Goal: Task Accomplishment & Management: Use online tool/utility

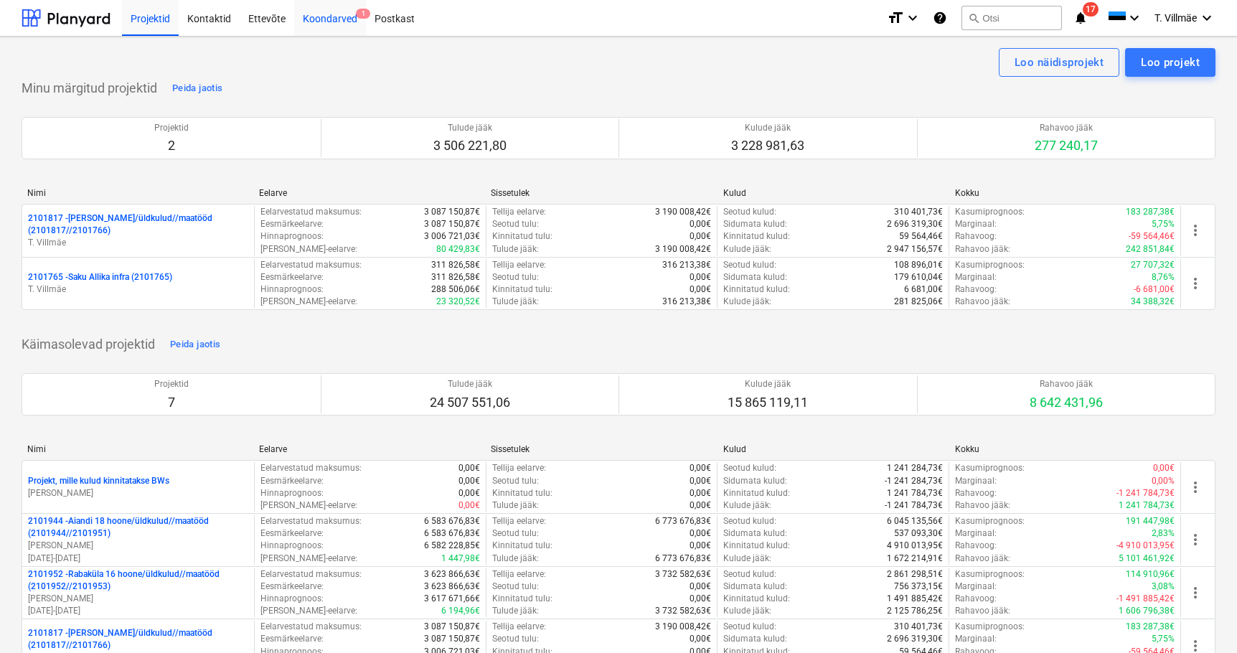
click at [334, 23] on div "Koondarved 1" at bounding box center [330, 17] width 72 height 37
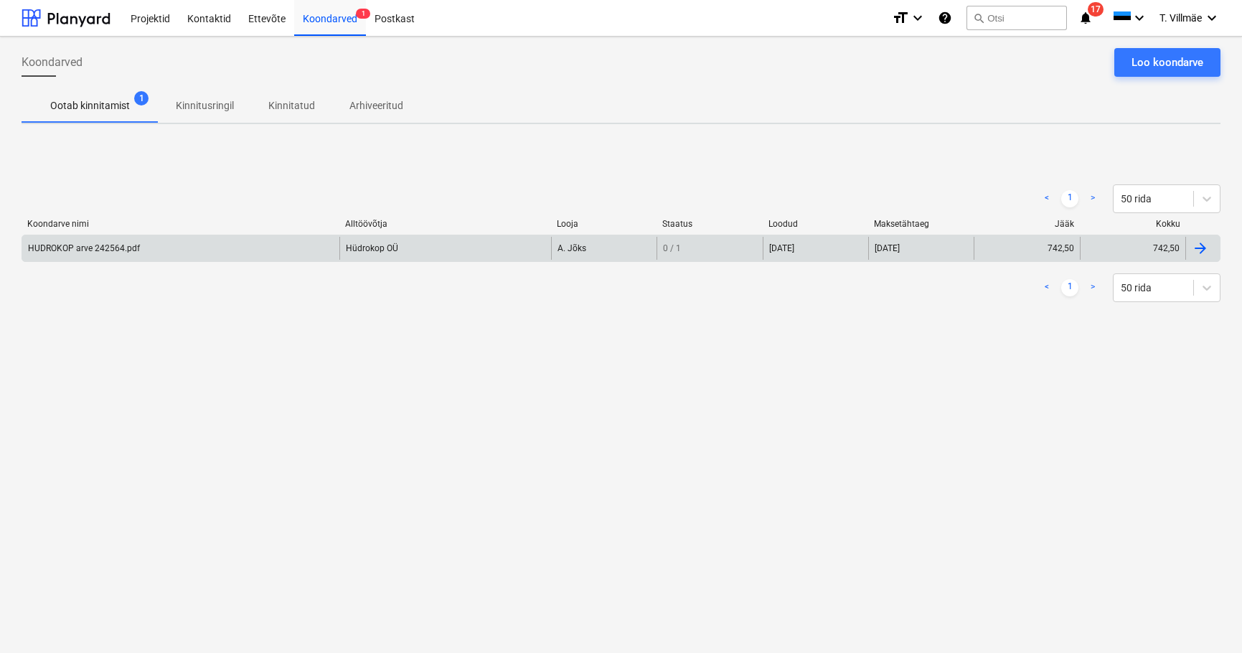
click at [89, 251] on div "HUDROKOP arve 242564.pdf" at bounding box center [84, 248] width 112 height 10
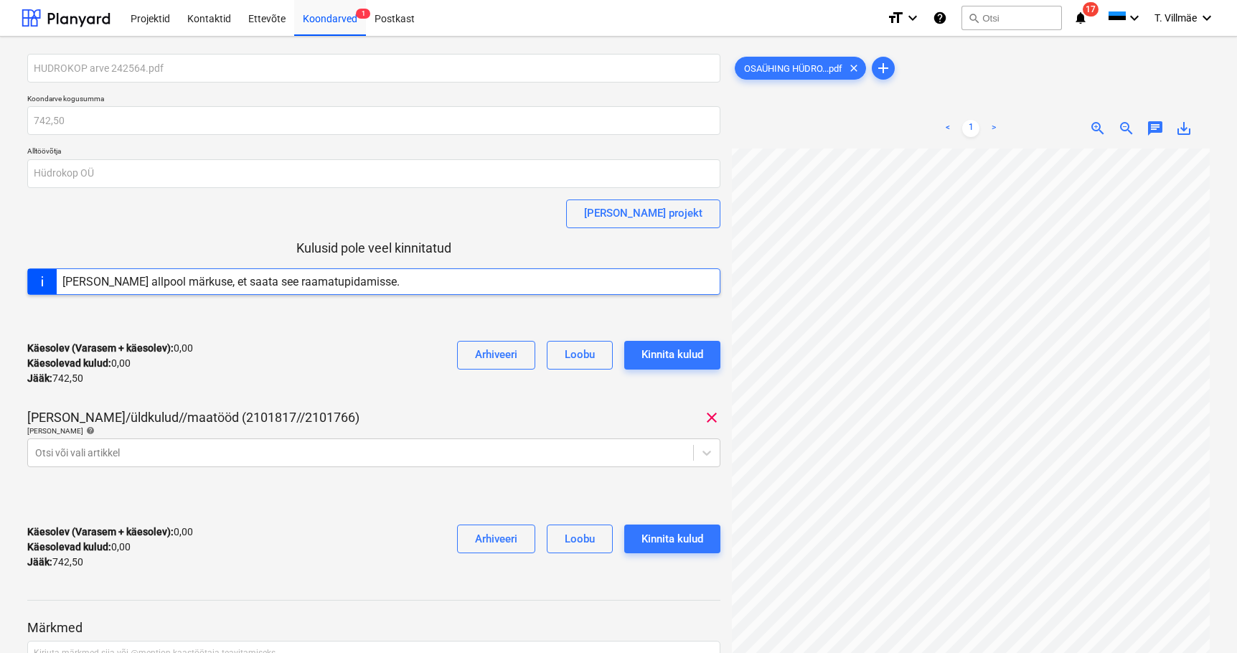
scroll to position [0, 64]
click at [708, 458] on body "Projektid Kontaktid Ettevõte Koondarved 1 Postkast format_size keyboard_arrow_d…" at bounding box center [618, 326] width 1237 height 653
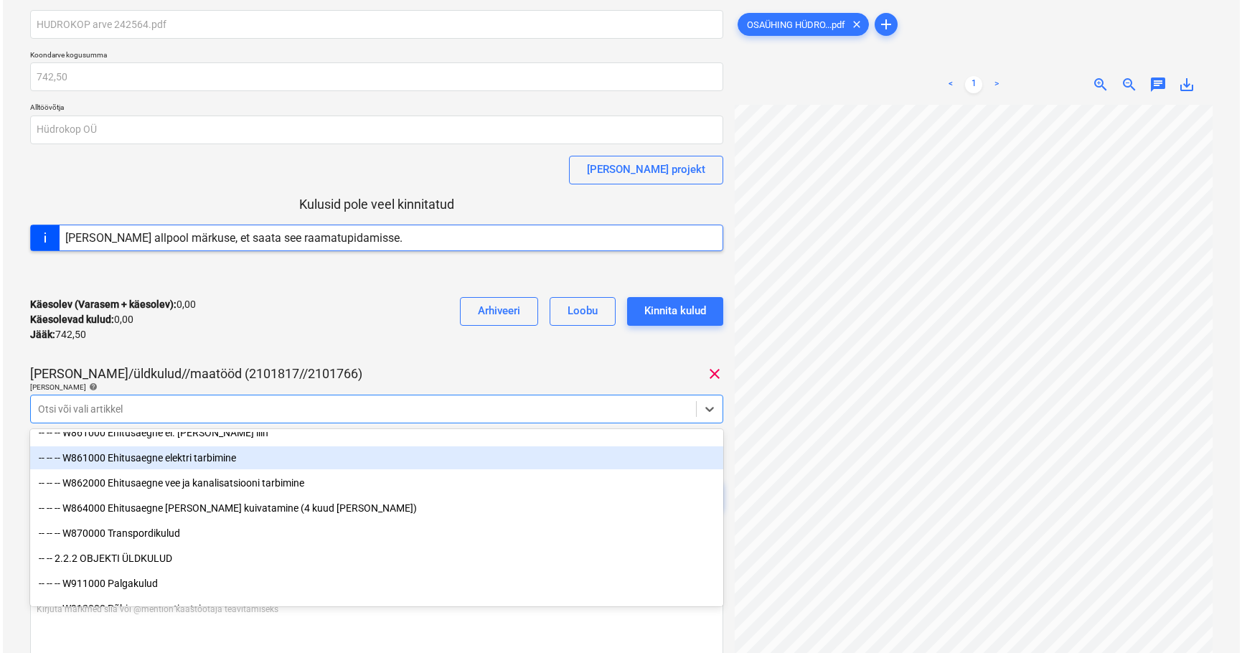
scroll to position [7823, 0]
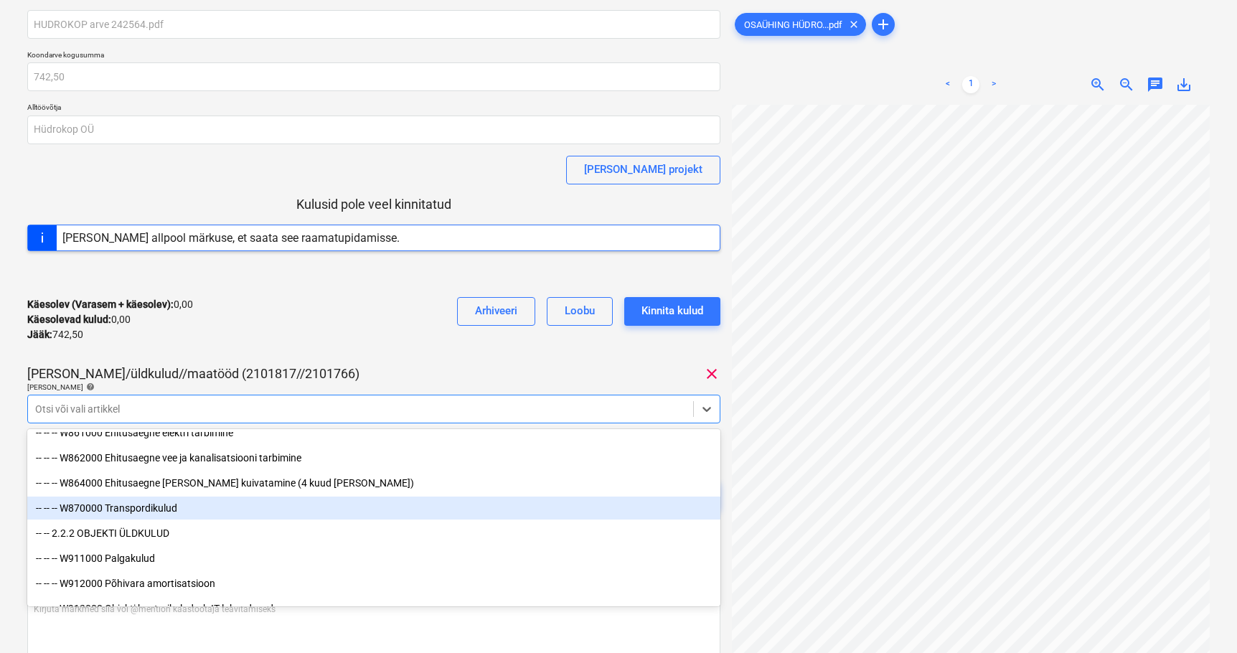
click at [165, 508] on div "-- -- -- W870000 Transpordikulud" at bounding box center [373, 508] width 693 height 23
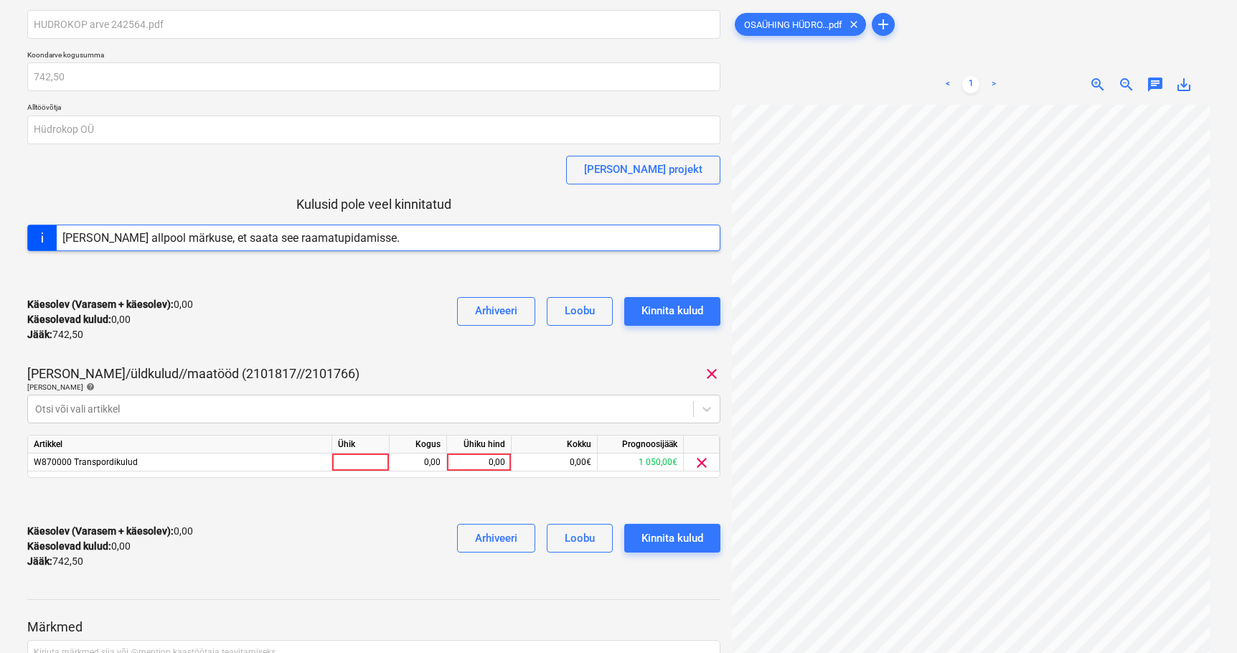
click at [338, 342] on div "Käesolev (Varasem + käesolev) : 0,00 Käesolevad kulud : 0,00 Jääk : 742,50 Arhi…" at bounding box center [373, 320] width 693 height 68
click at [362, 466] on div at bounding box center [360, 463] width 57 height 18
type input "kmpl"
click at [404, 461] on div "0,00" at bounding box center [417, 463] width 45 height 18
type input "1"
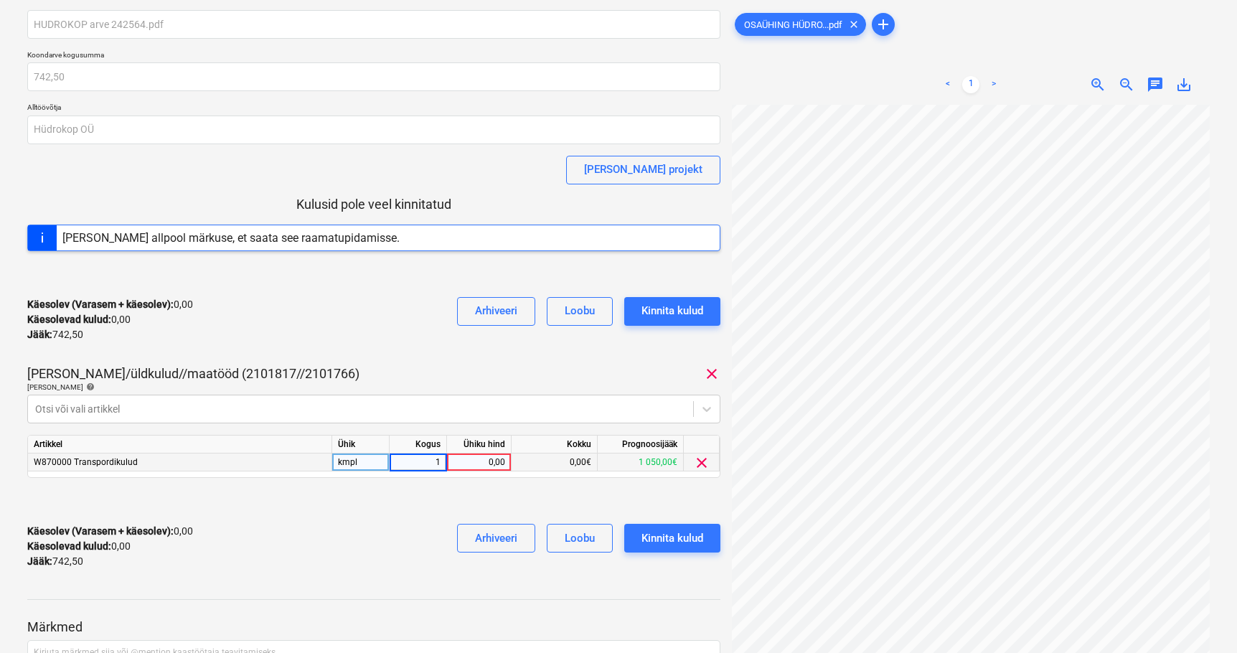
click at [484, 463] on div "0,00" at bounding box center [479, 463] width 52 height 18
type input "357,5"
click at [289, 568] on div "Käesolev (Varasem + käesolev) : 357,50 Käesolevad kulud : 357,50 Jääk : 385,00 …" at bounding box center [373, 546] width 693 height 68
click at [695, 541] on div "Kinnita kulud" at bounding box center [673, 538] width 62 height 19
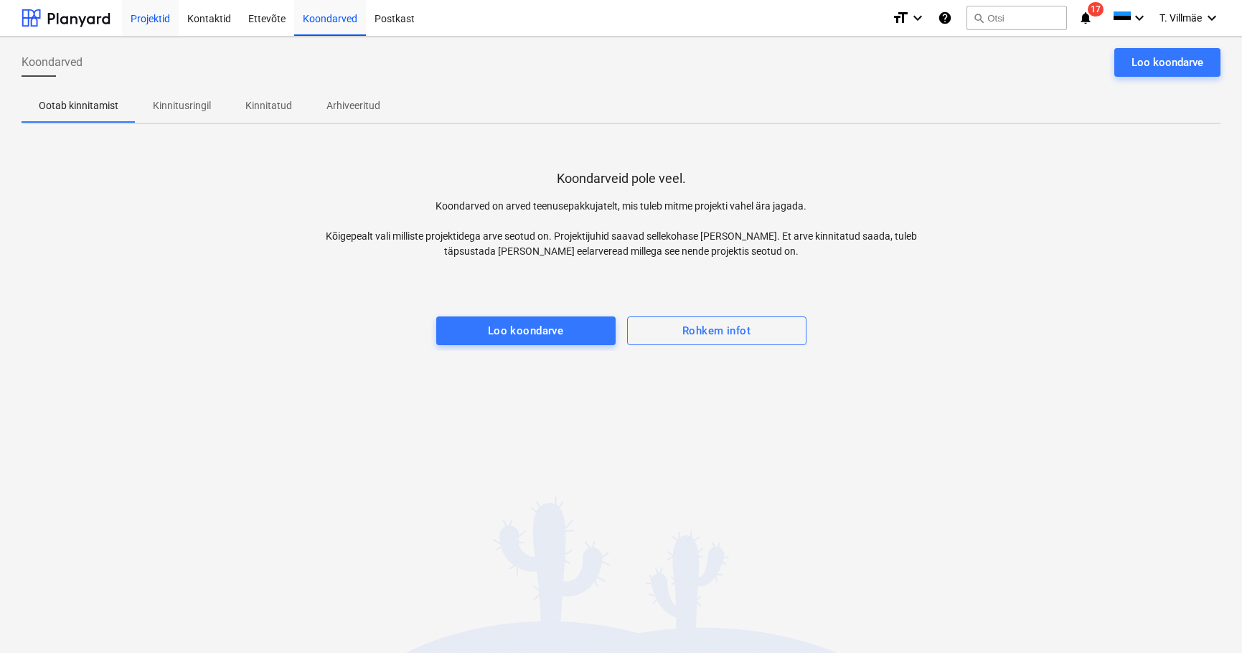
click at [151, 19] on div "Projektid" at bounding box center [150, 17] width 57 height 37
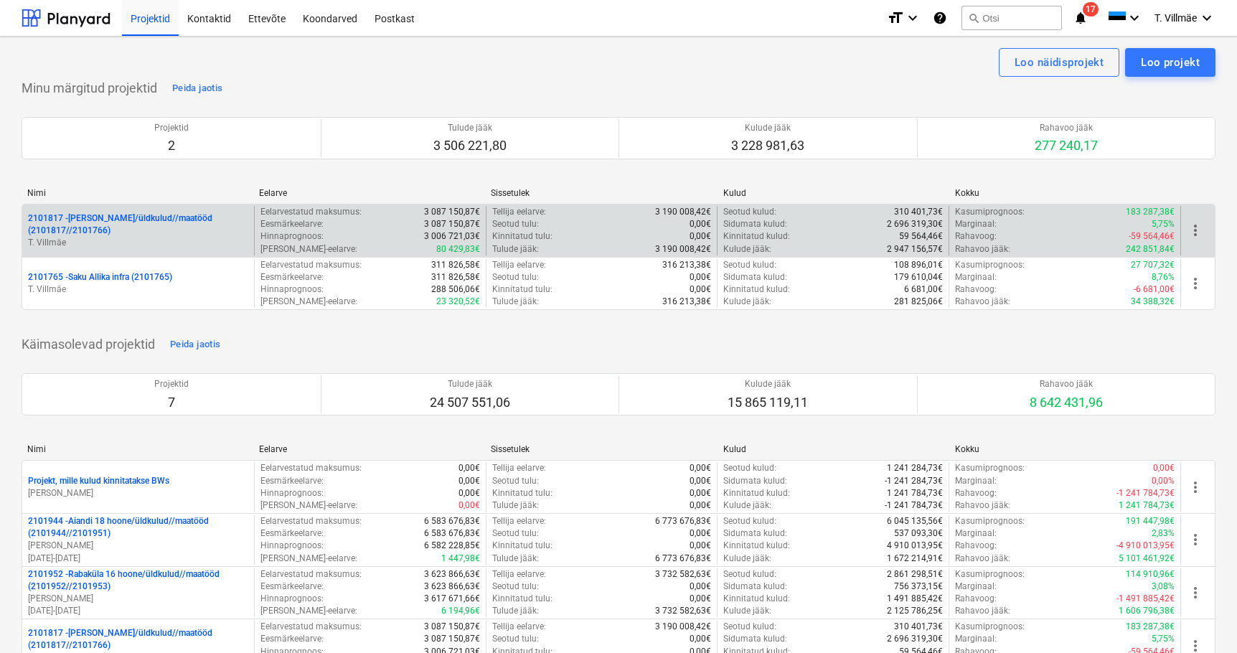
click at [101, 233] on p "2101817 - [PERSON_NAME]/üldkulud//maatööd (2101817//2101766)" at bounding box center [138, 224] width 220 height 24
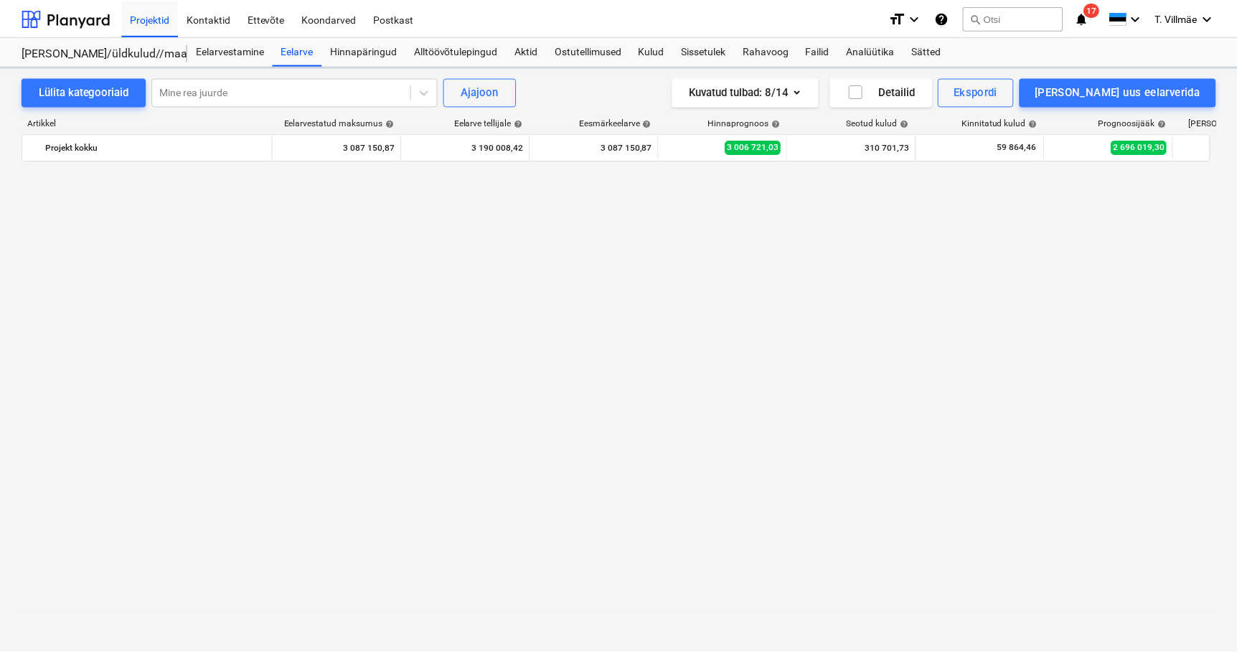
scroll to position [1309, 0]
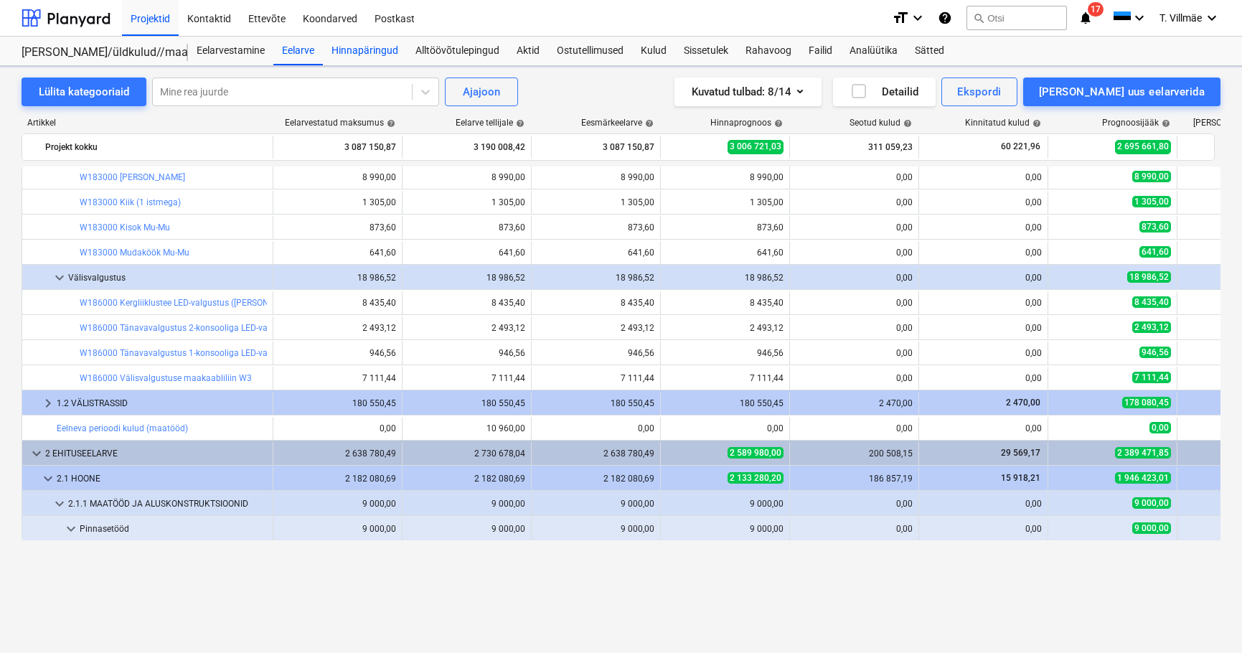
click at [351, 52] on div "Hinnapäringud" at bounding box center [365, 51] width 84 height 29
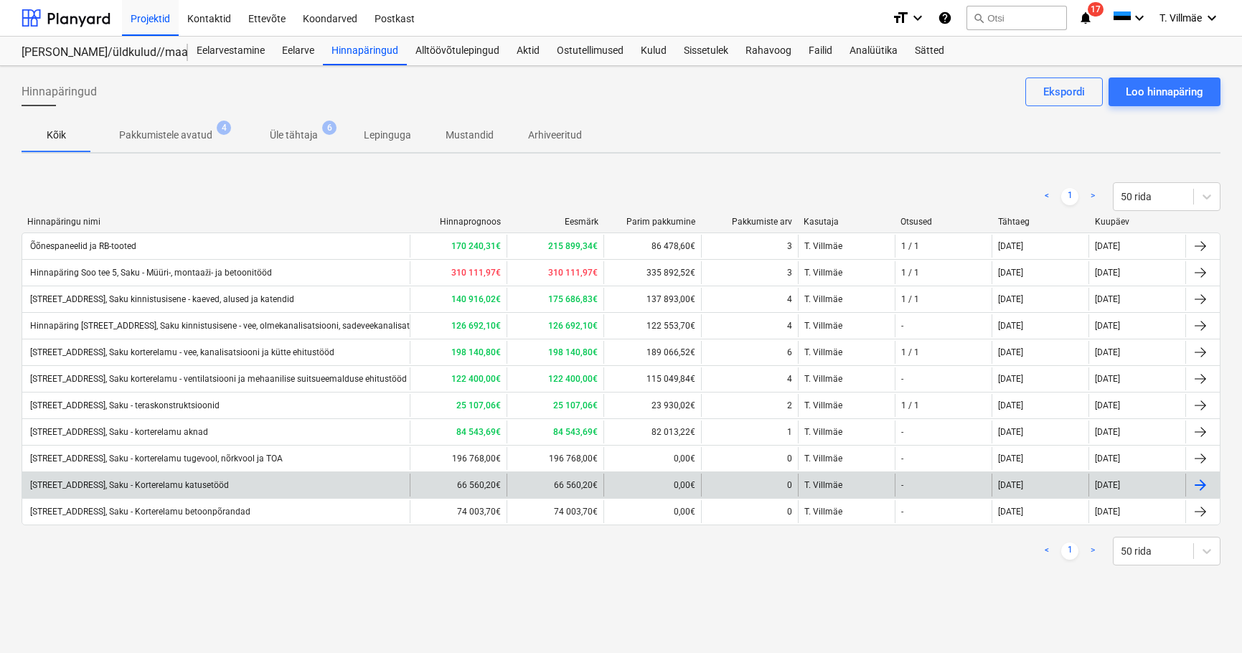
click at [215, 482] on div "[STREET_ADDRESS], Saku - Korterelamu katusetööd" at bounding box center [128, 485] width 201 height 10
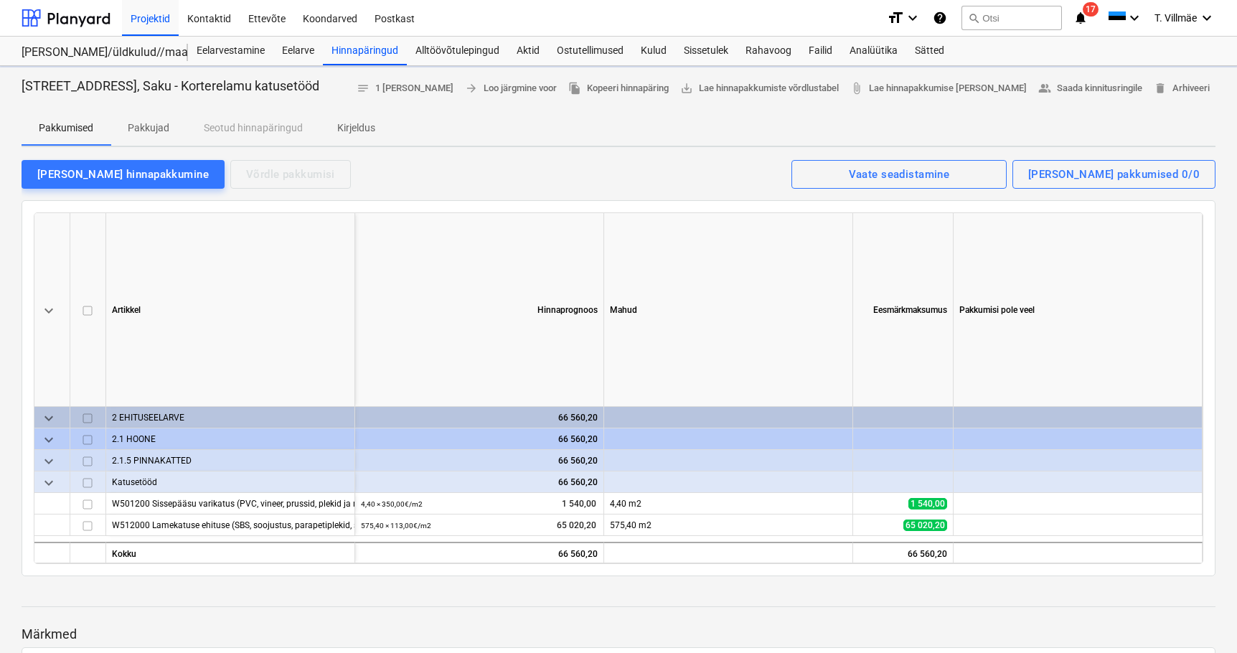
click at [155, 128] on p "Pakkujad" at bounding box center [149, 128] width 42 height 15
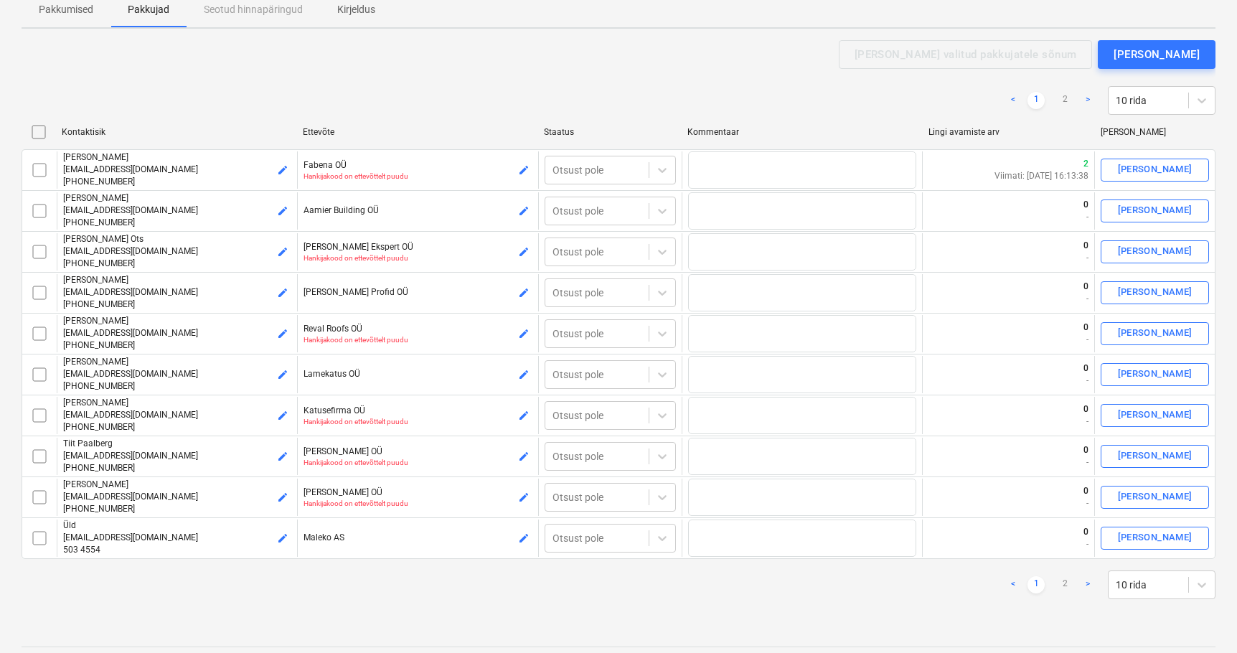
scroll to position [144, 0]
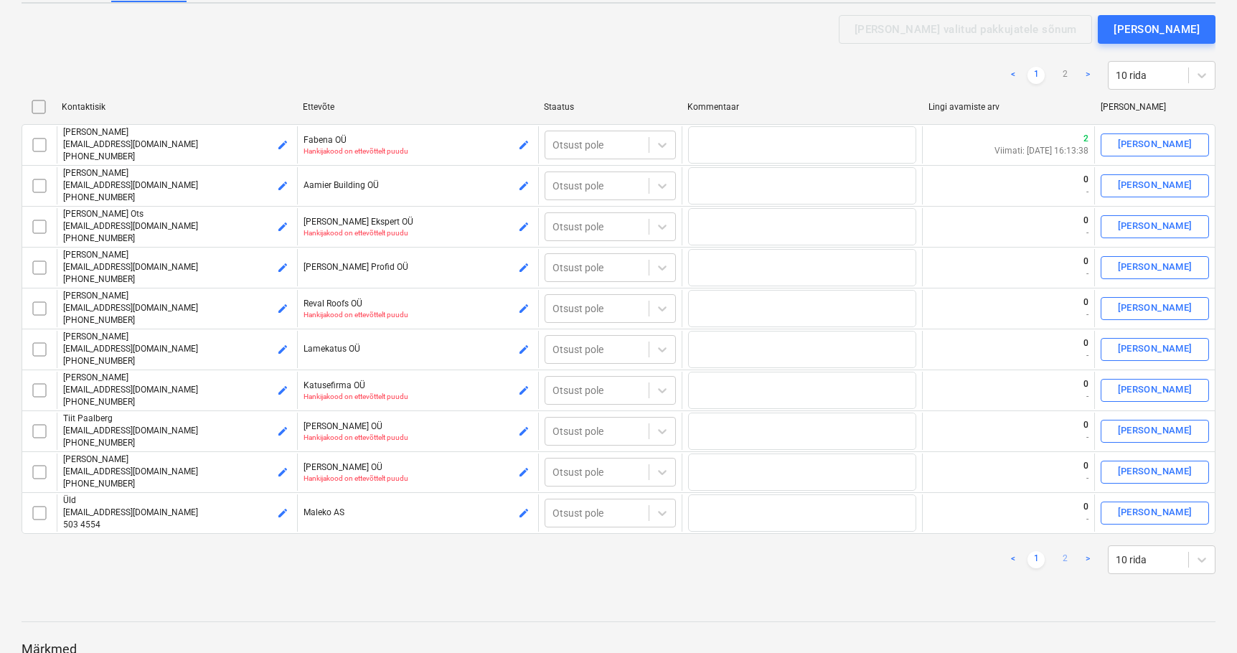
click at [1061, 558] on link "2" at bounding box center [1064, 559] width 17 height 17
type textarea "x"
checkbox input "false"
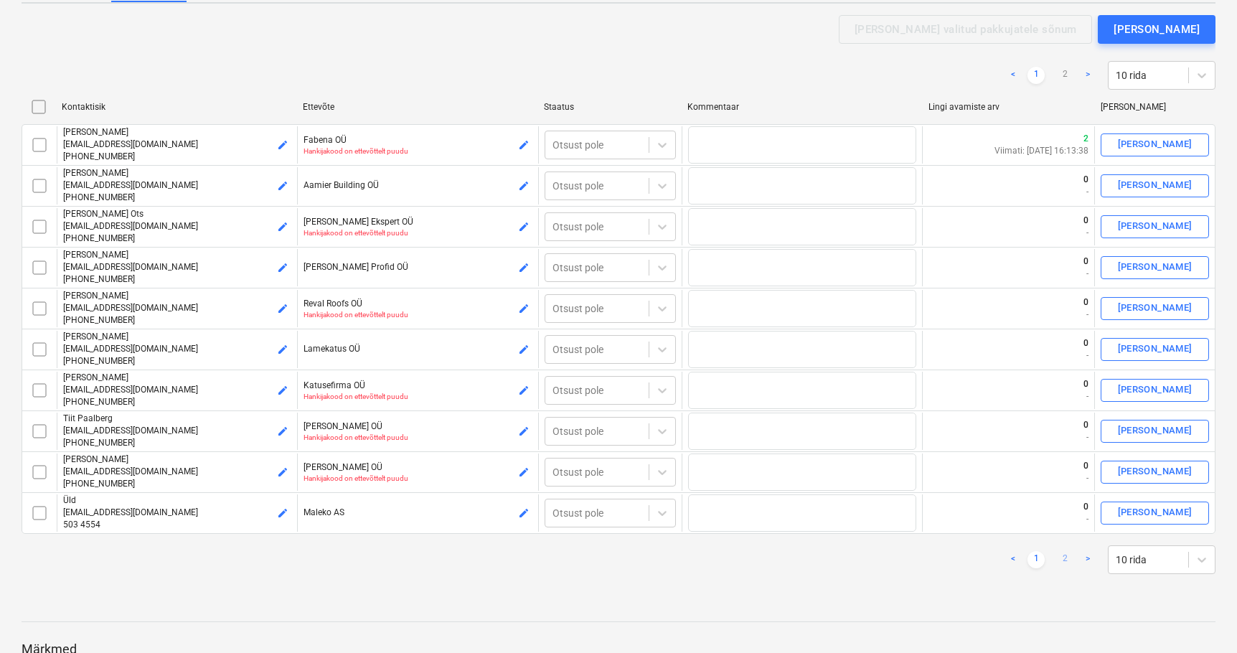
checkbox input "false"
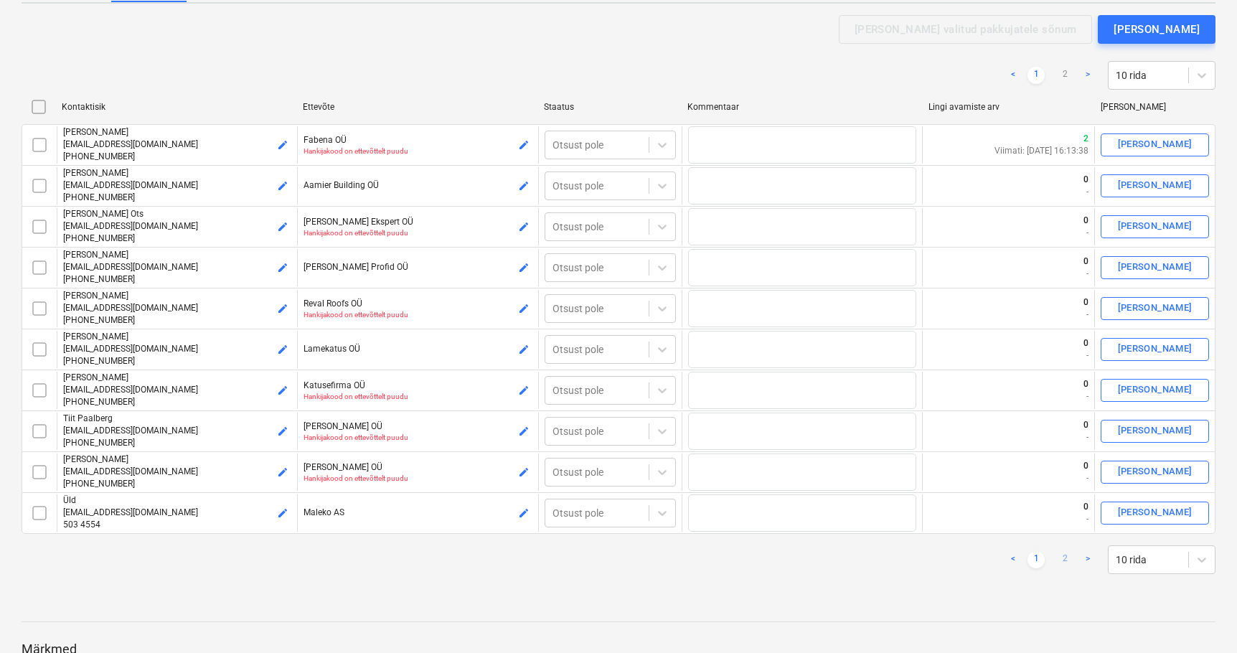
checkbox input "false"
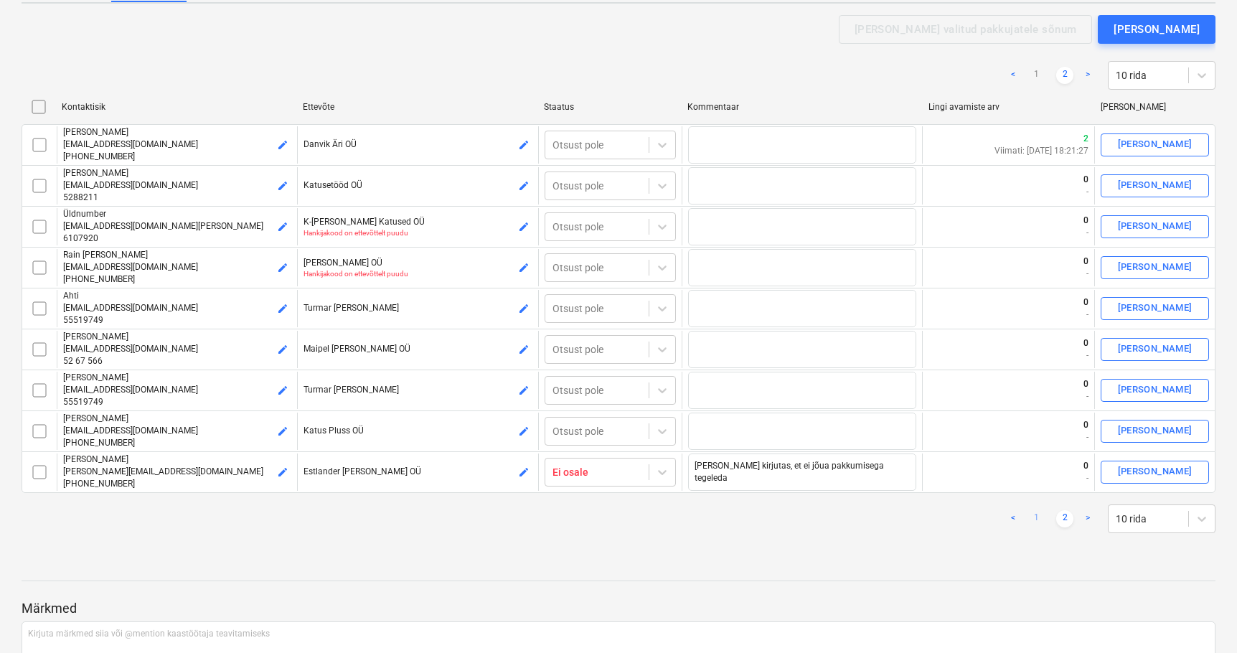
click at [1034, 519] on link "1" at bounding box center [1036, 518] width 17 height 17
checkbox input "false"
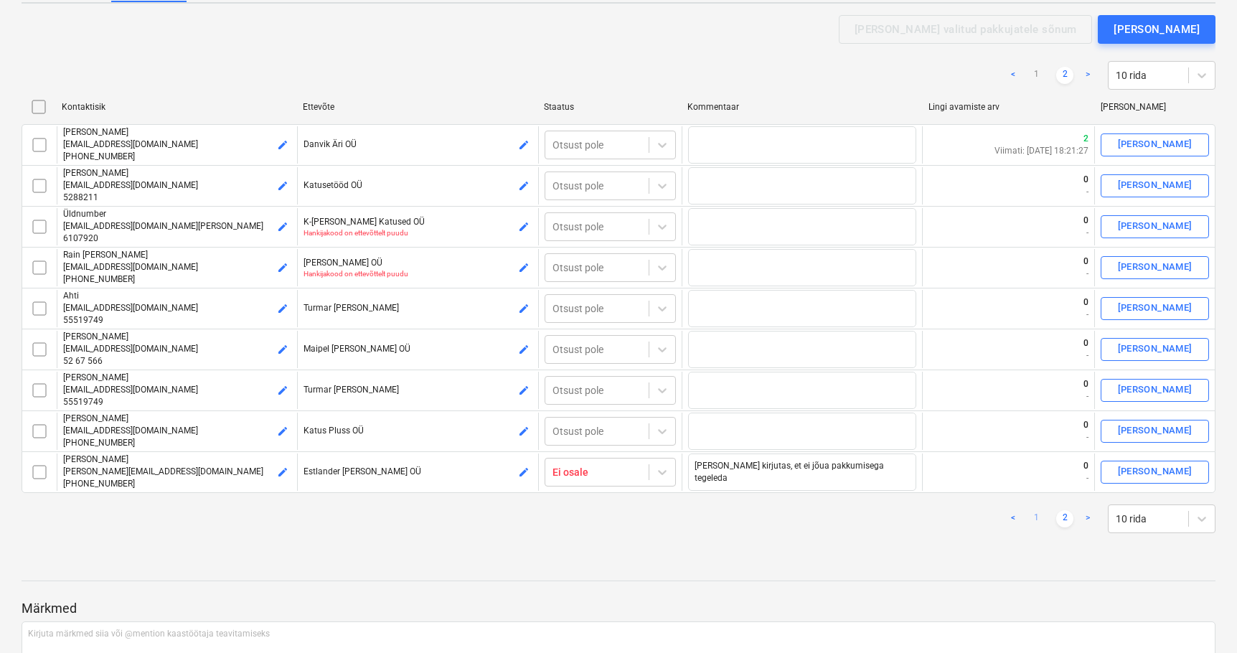
checkbox input "false"
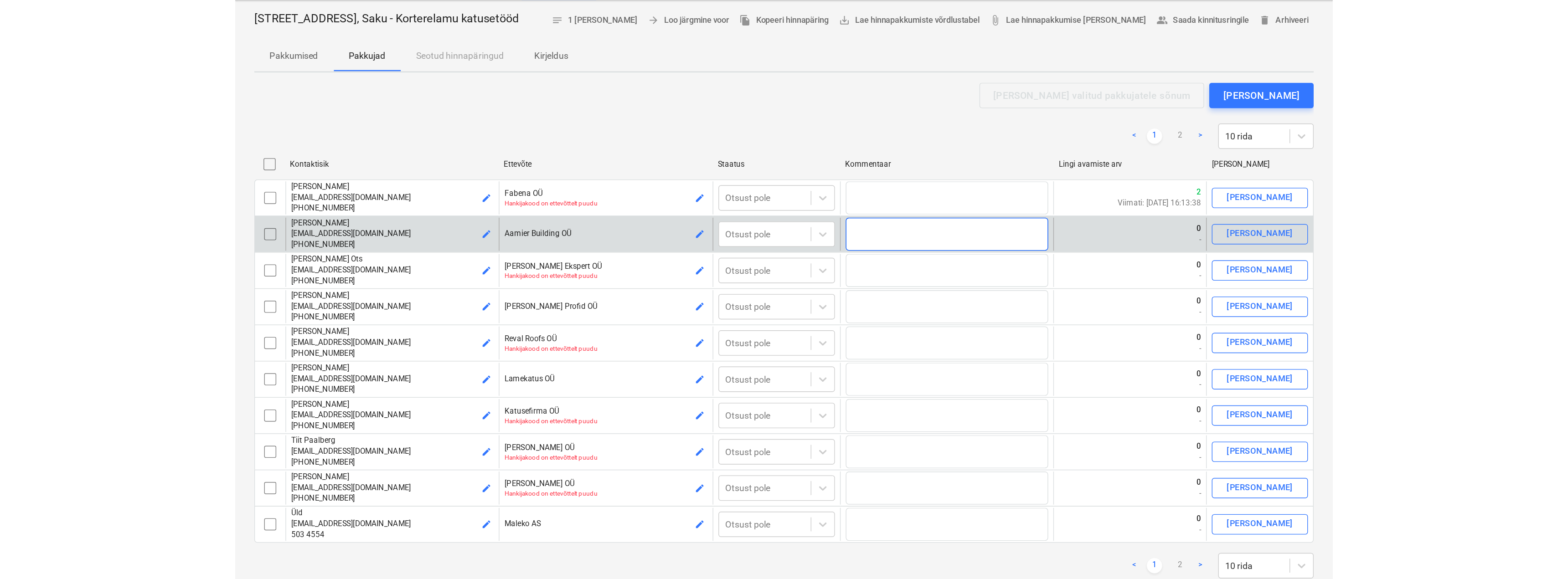
scroll to position [0, 0]
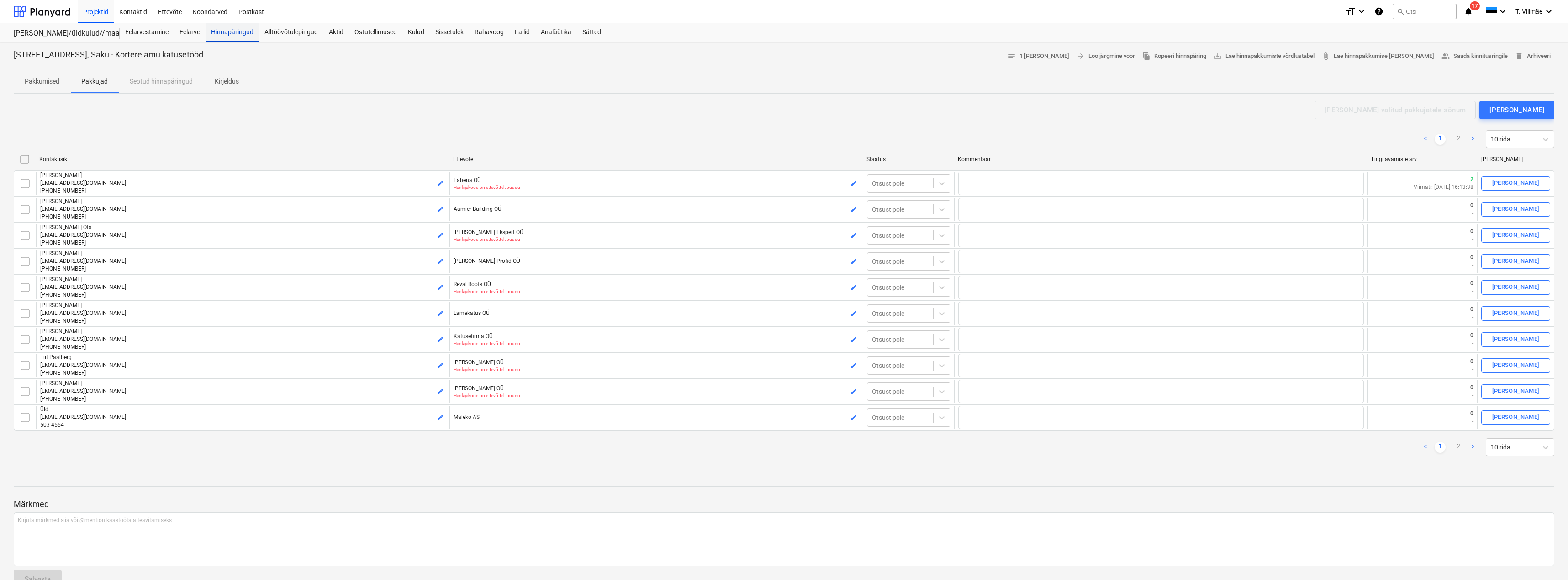
click at [230, 31] on div "Hinnapäringud" at bounding box center [232, 32] width 53 height 18
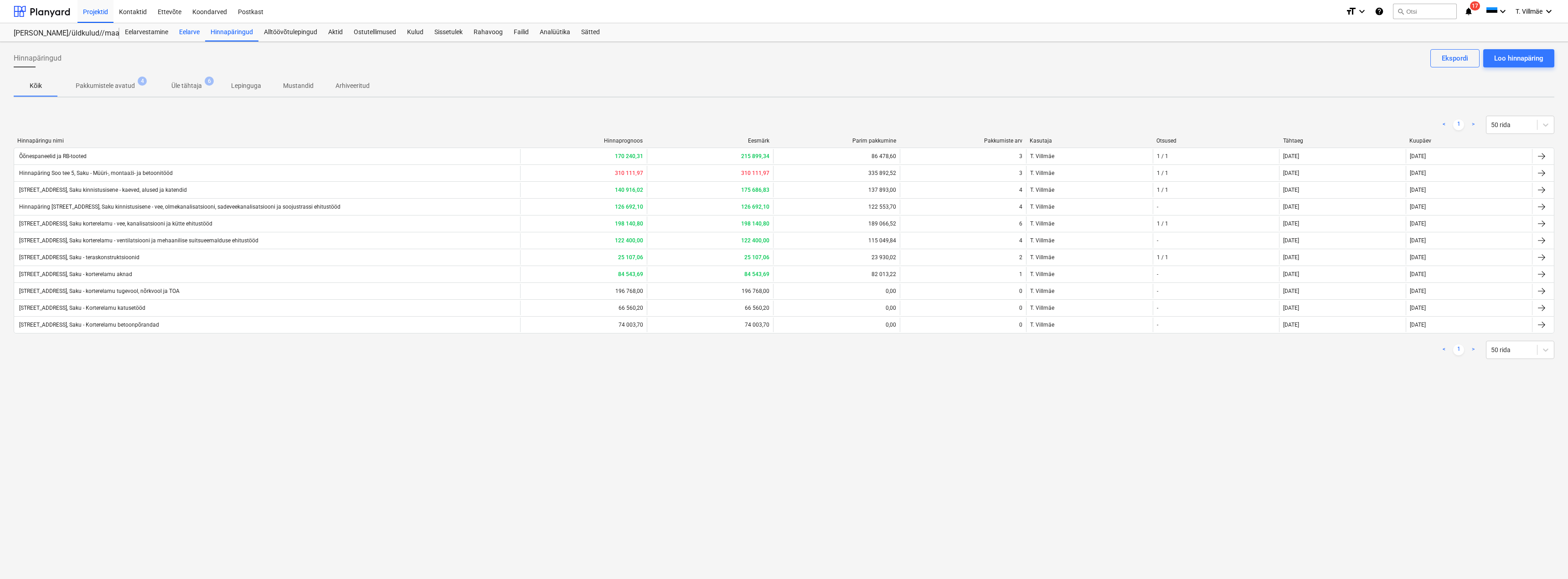
click at [191, 34] on div "Eelarve" at bounding box center [189, 32] width 32 height 18
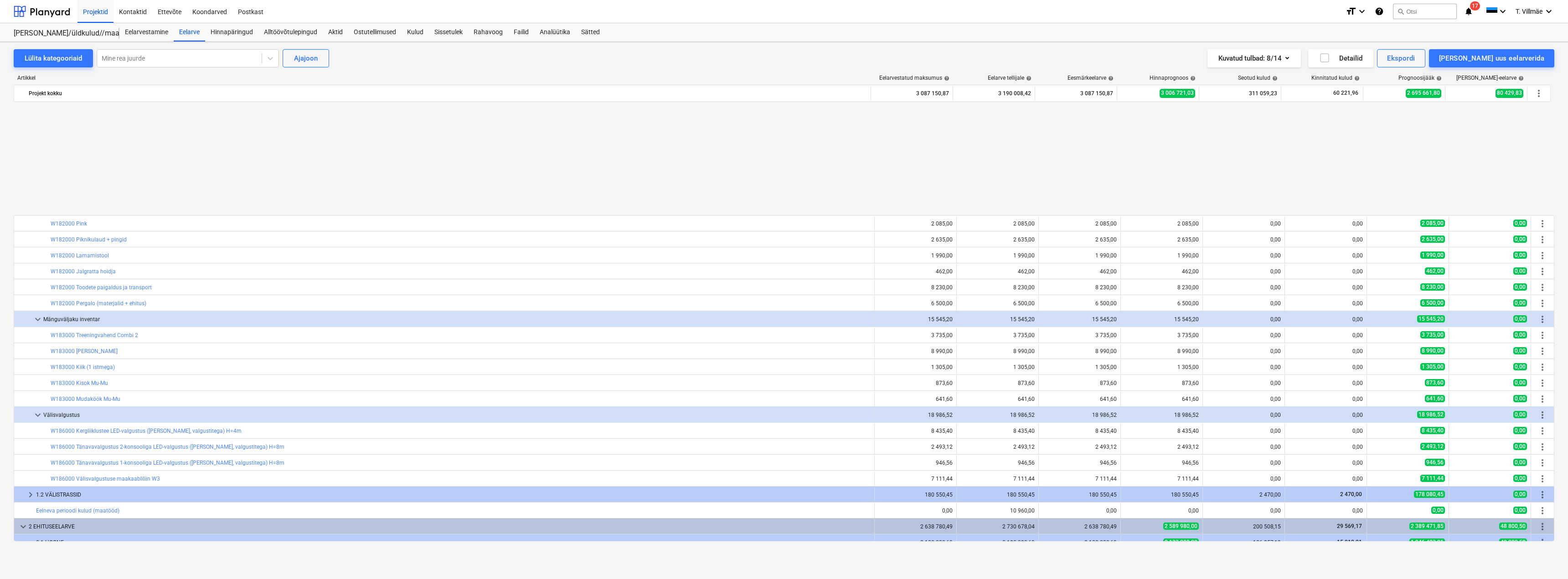
scroll to position [729, 0]
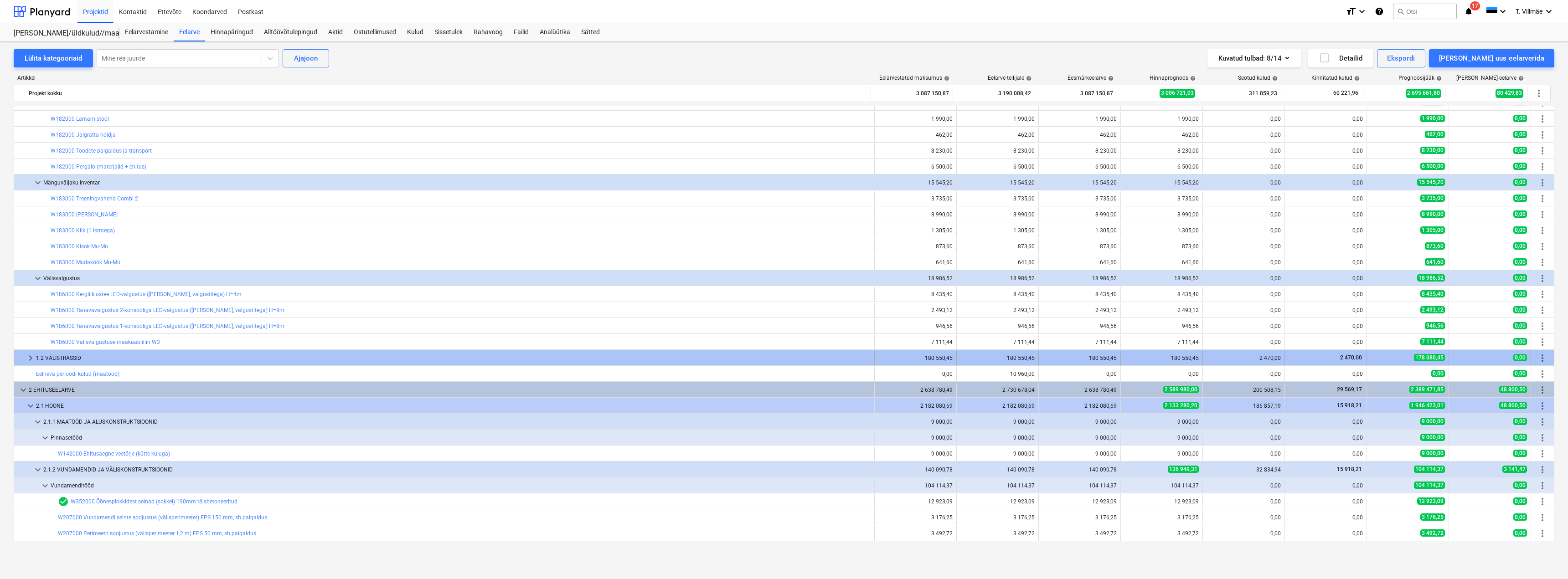
click at [28, 357] on span "keyboard_arrow_right" at bounding box center [30, 357] width 11 height 11
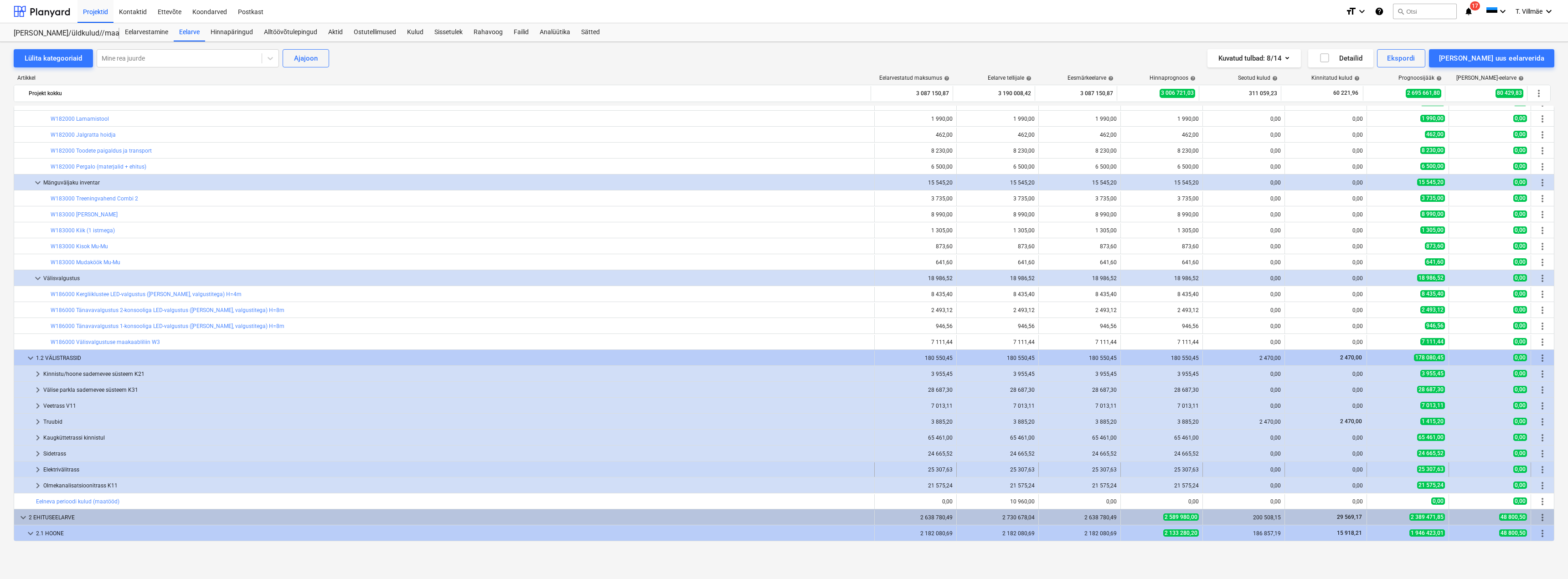
scroll to position [775, 0]
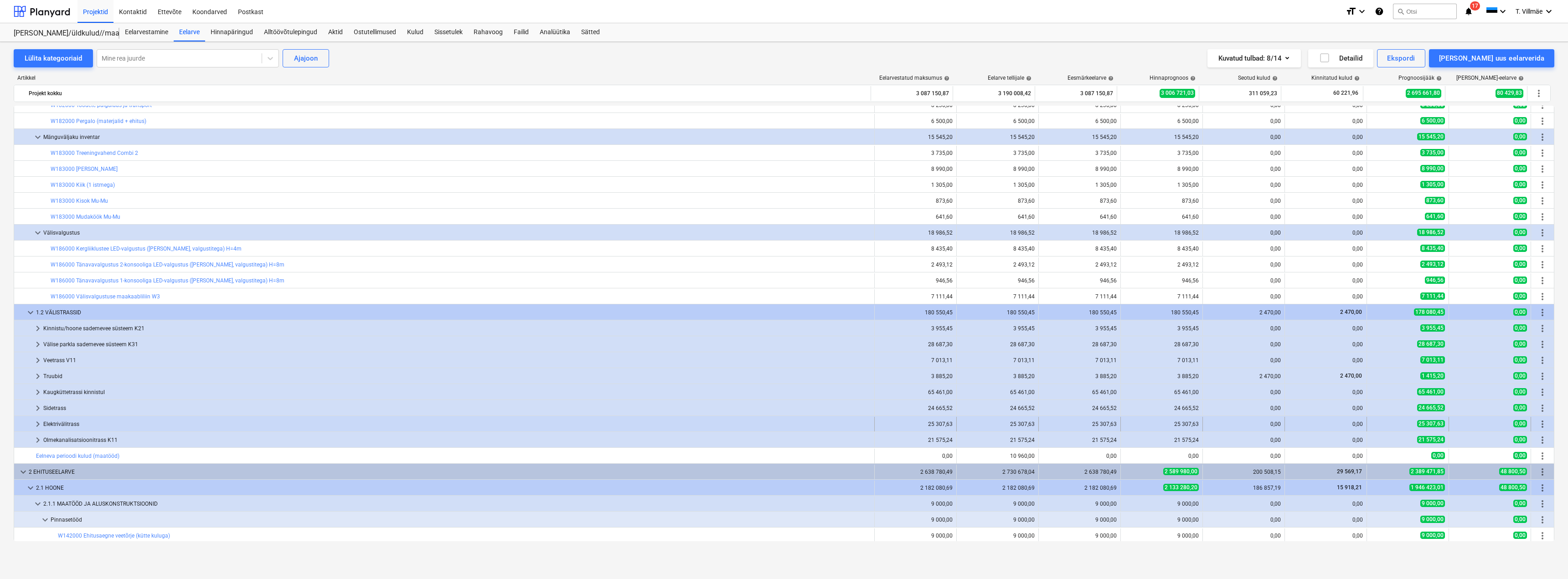
click at [35, 414] on span "keyboard_arrow_right" at bounding box center [37, 424] width 11 height 11
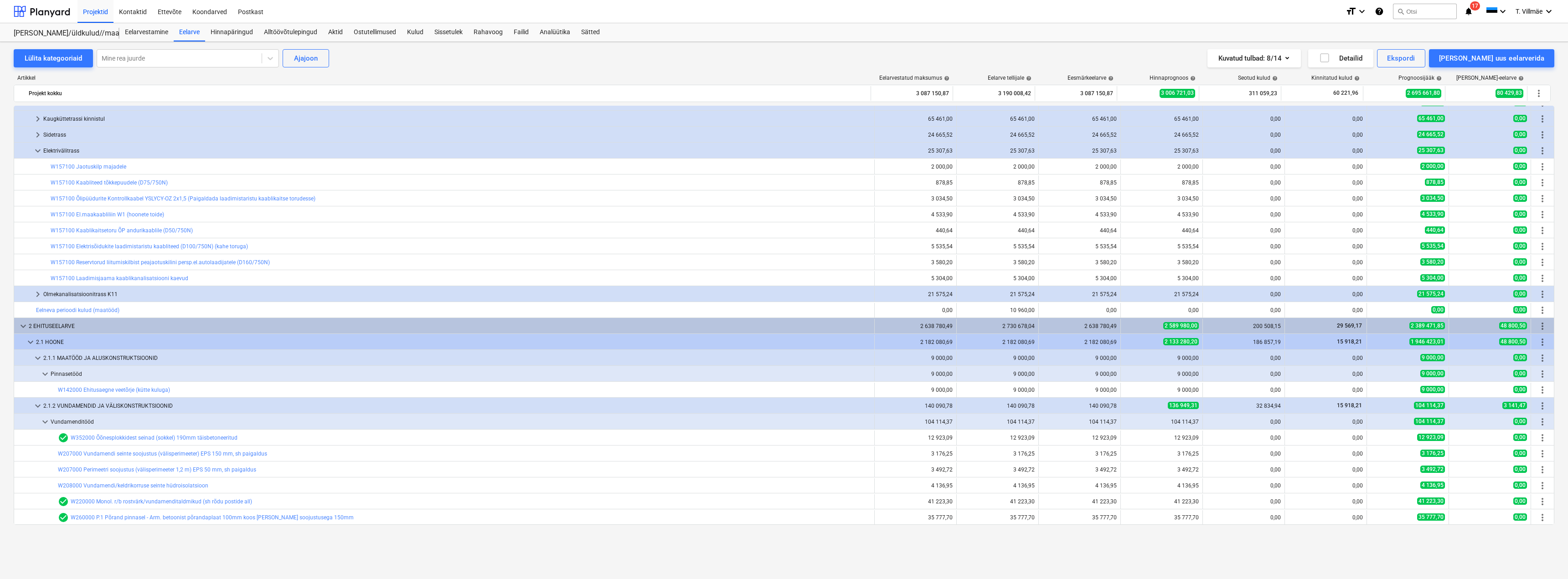
scroll to position [1002, 0]
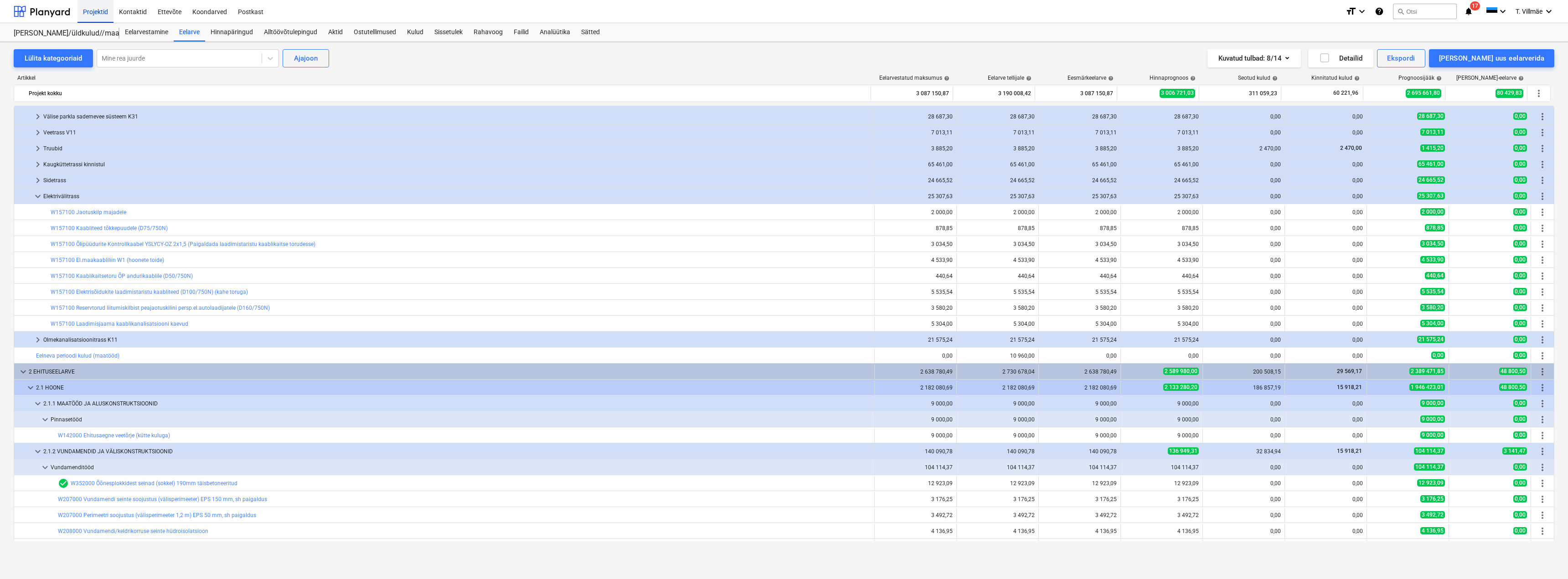
click at [93, 14] on div "Projektid" at bounding box center [95, 11] width 36 height 23
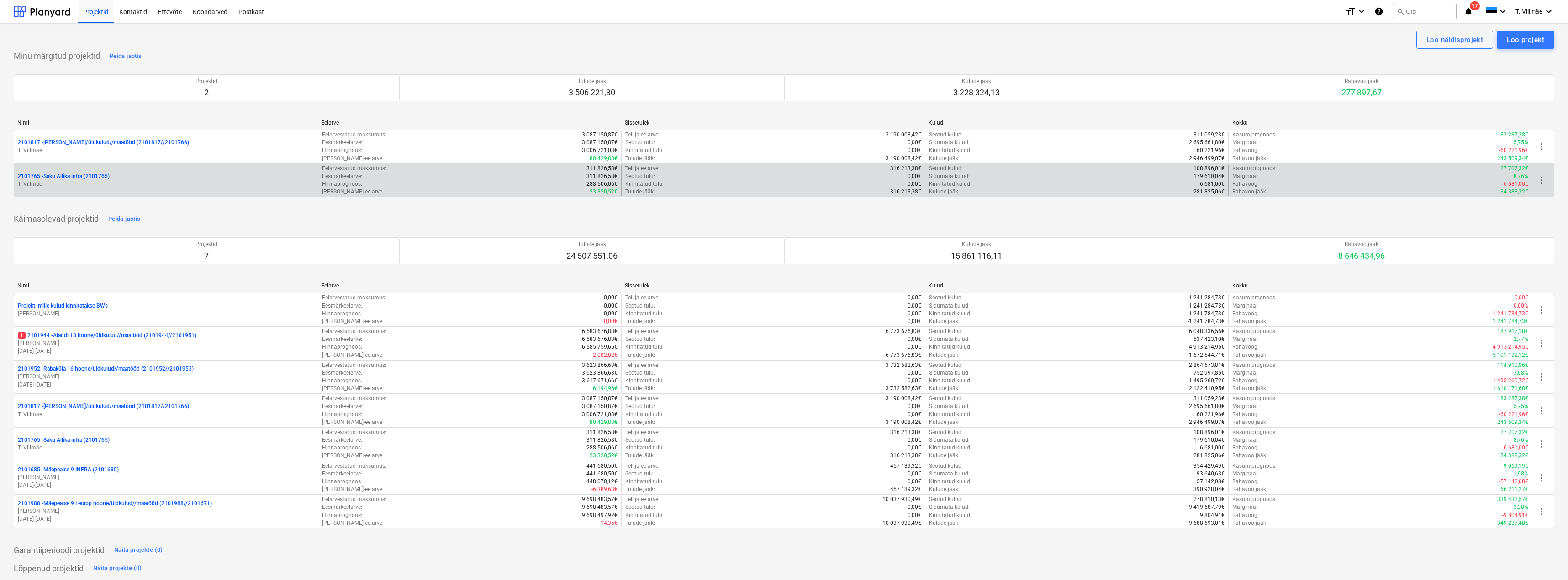
click at [67, 180] on p "2101765 - Saku Allika infra (2101765)" at bounding box center [64, 176] width 92 height 8
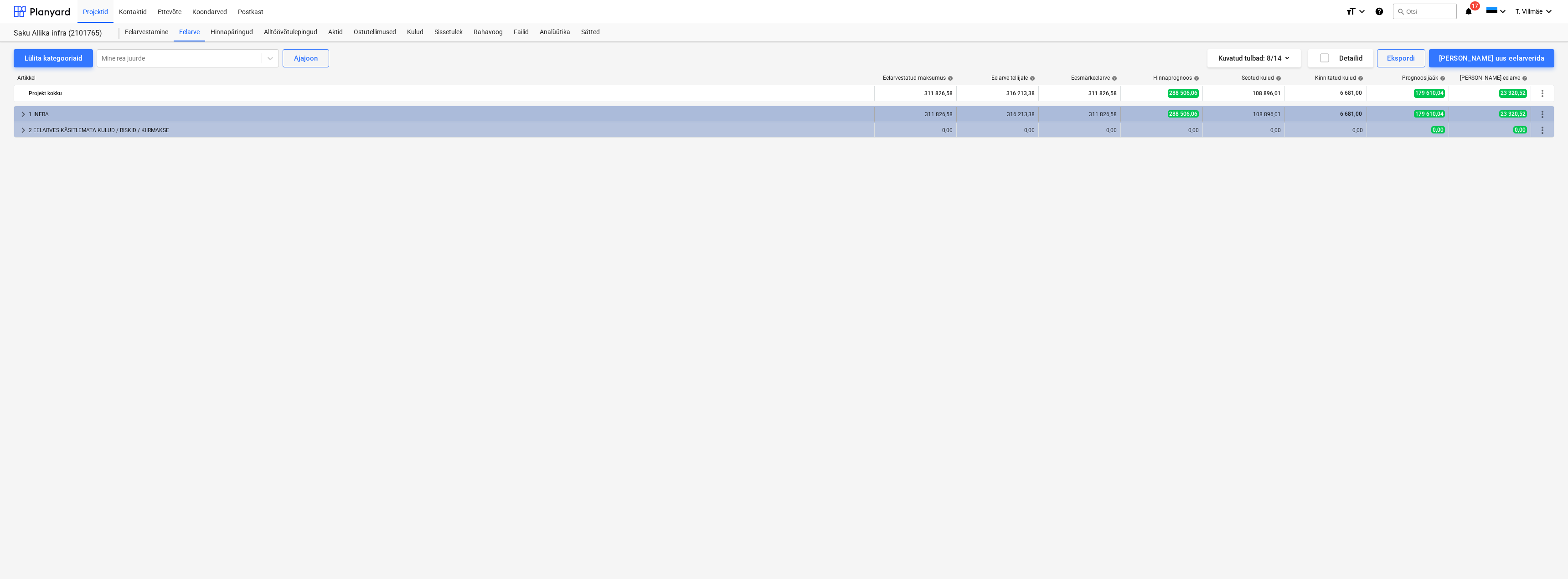
click at [22, 114] on span "keyboard_arrow_right" at bounding box center [23, 114] width 11 height 11
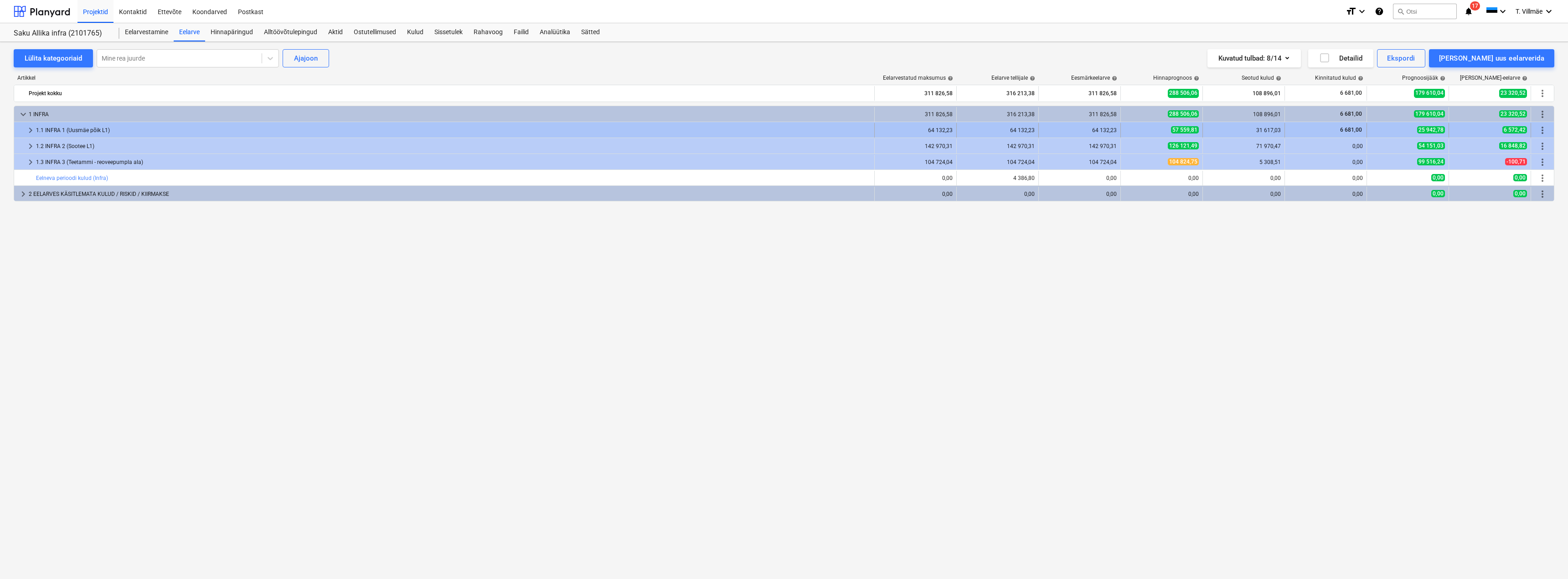
click at [29, 130] on span "keyboard_arrow_right" at bounding box center [30, 130] width 11 height 11
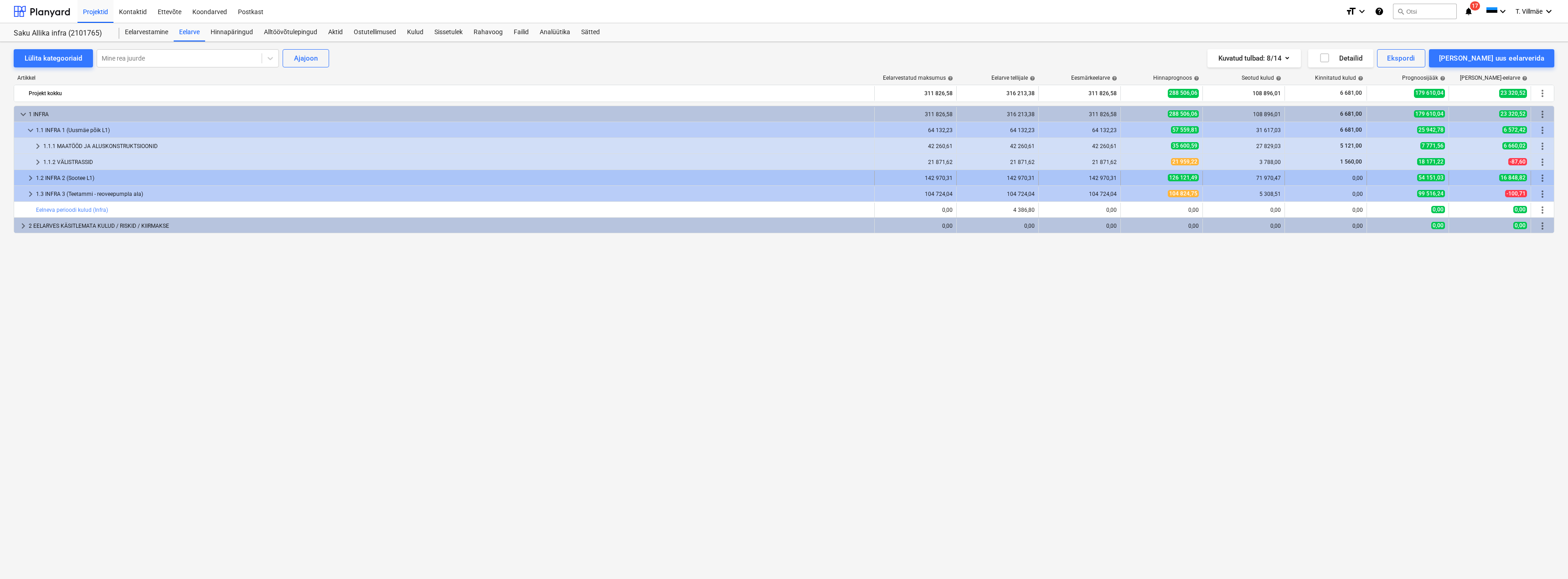
click at [27, 174] on span "keyboard_arrow_right" at bounding box center [30, 178] width 11 height 11
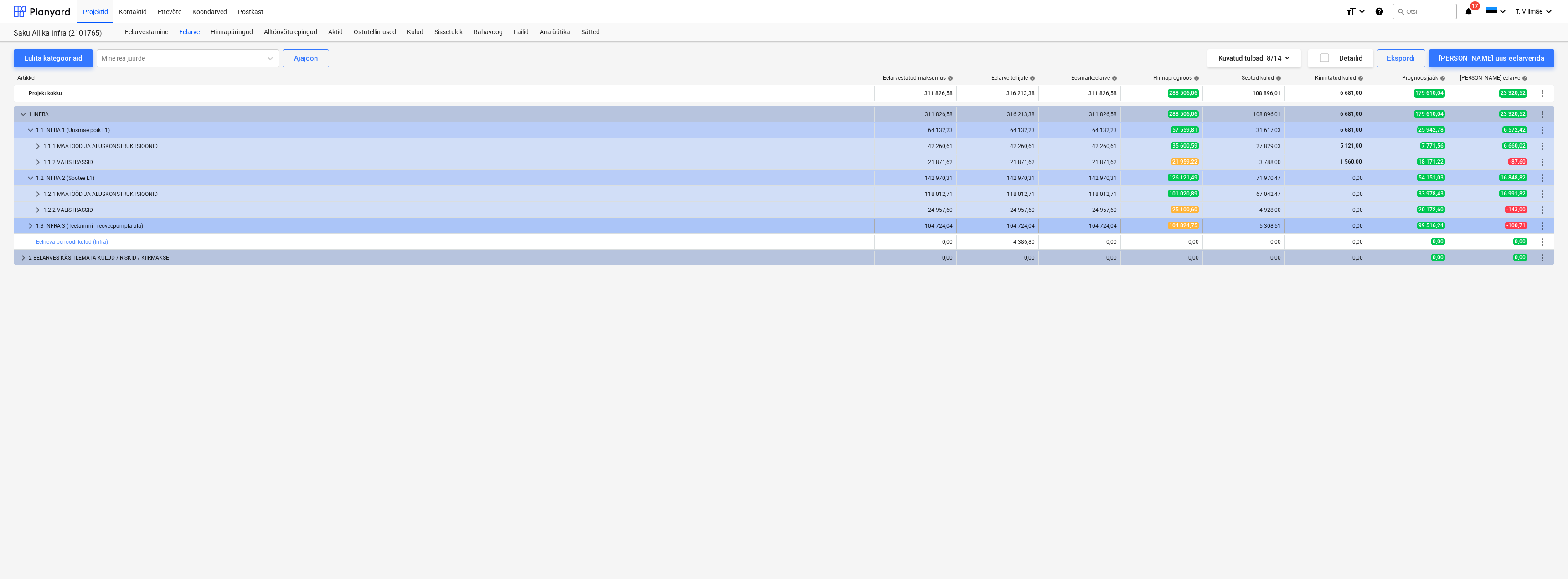
click at [30, 227] on span "keyboard_arrow_right" at bounding box center [30, 225] width 11 height 11
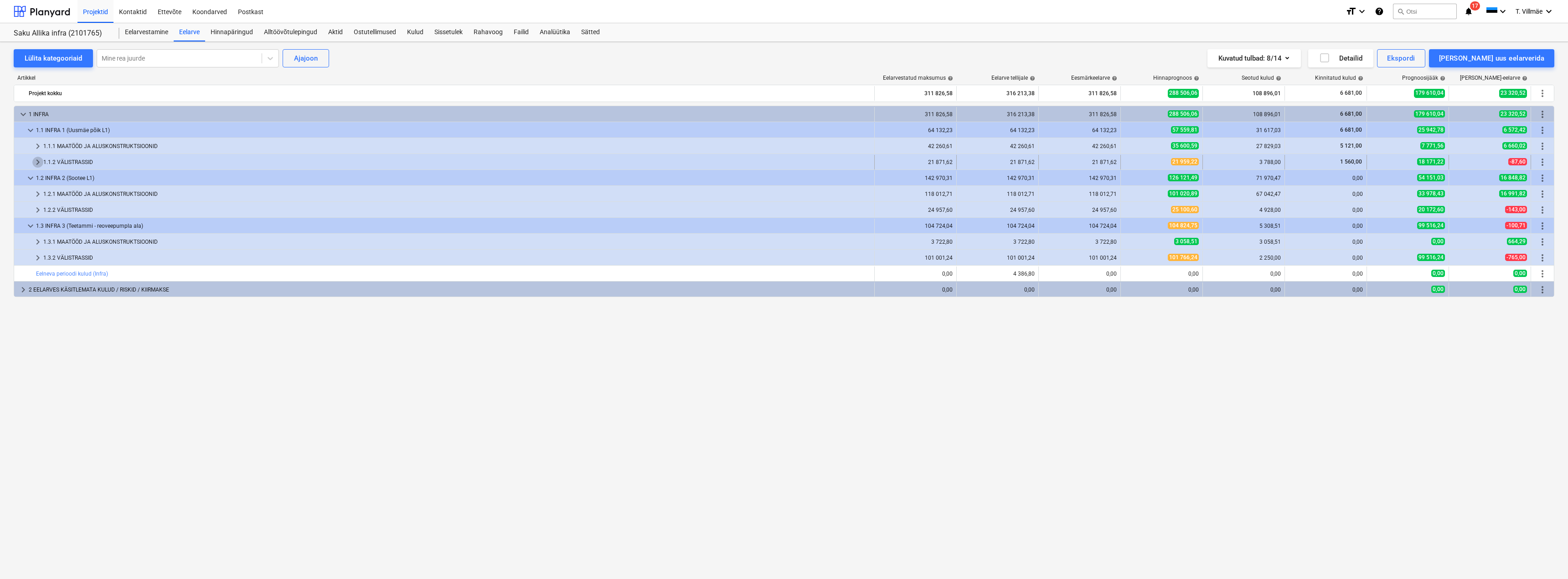
click at [40, 161] on span "keyboard_arrow_right" at bounding box center [37, 162] width 11 height 11
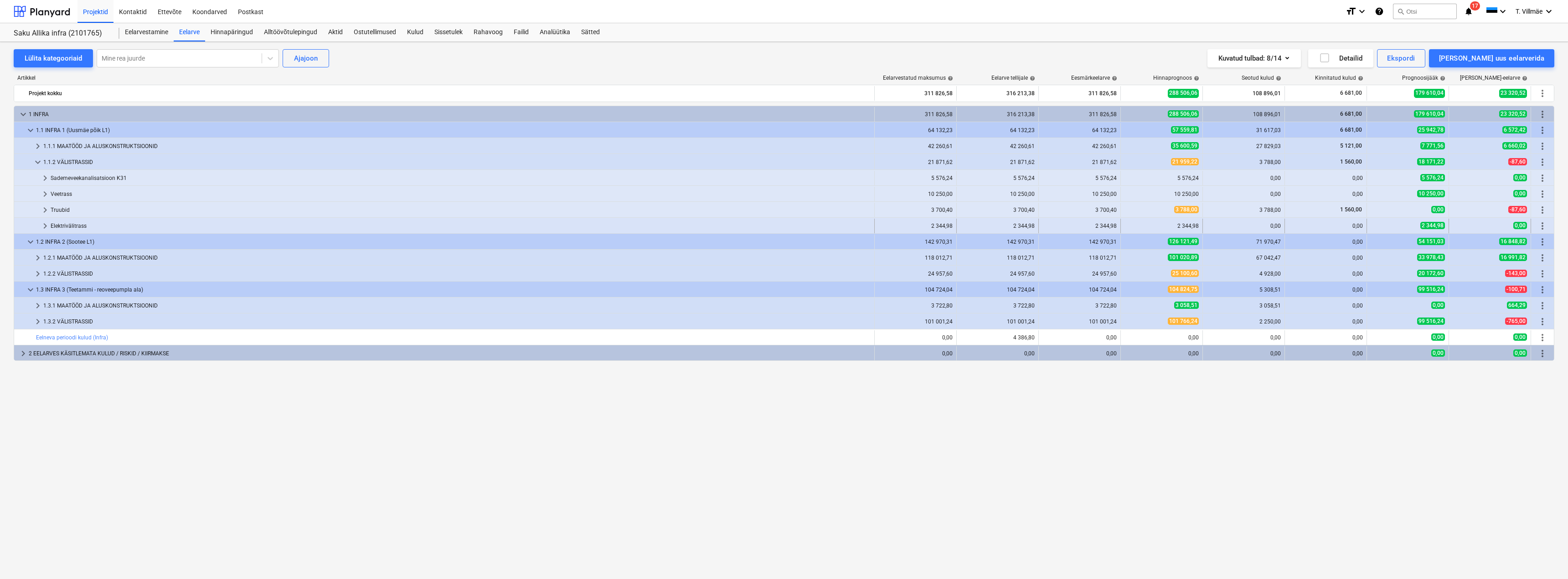
click at [46, 225] on span "keyboard_arrow_right" at bounding box center [44, 225] width 11 height 11
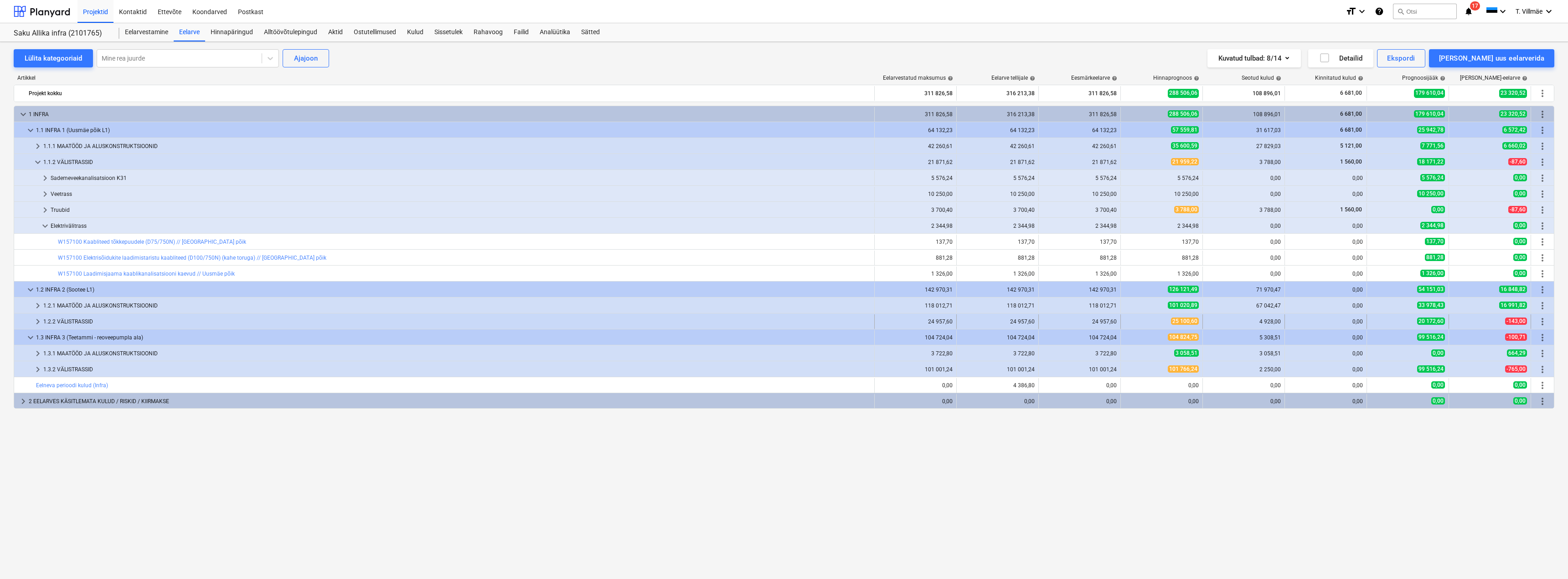
click at [41, 321] on span "keyboard_arrow_right" at bounding box center [37, 321] width 11 height 11
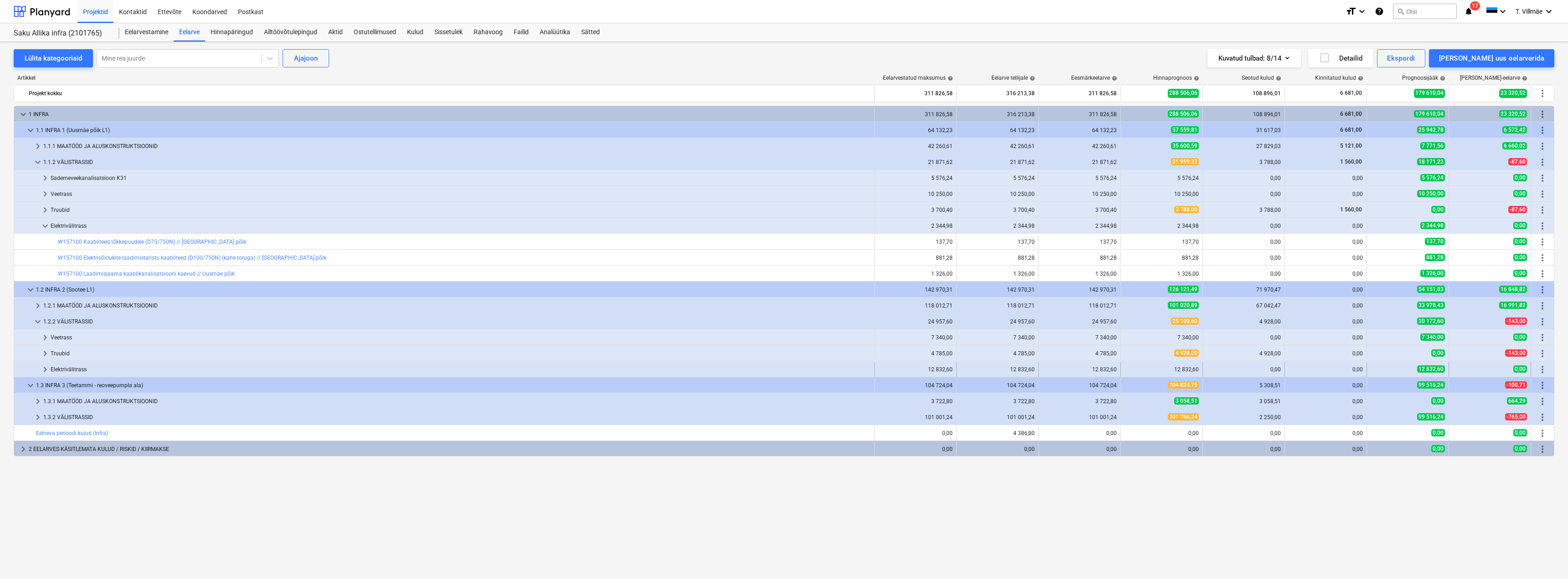
click at [45, 370] on span "keyboard_arrow_right" at bounding box center [44, 369] width 11 height 11
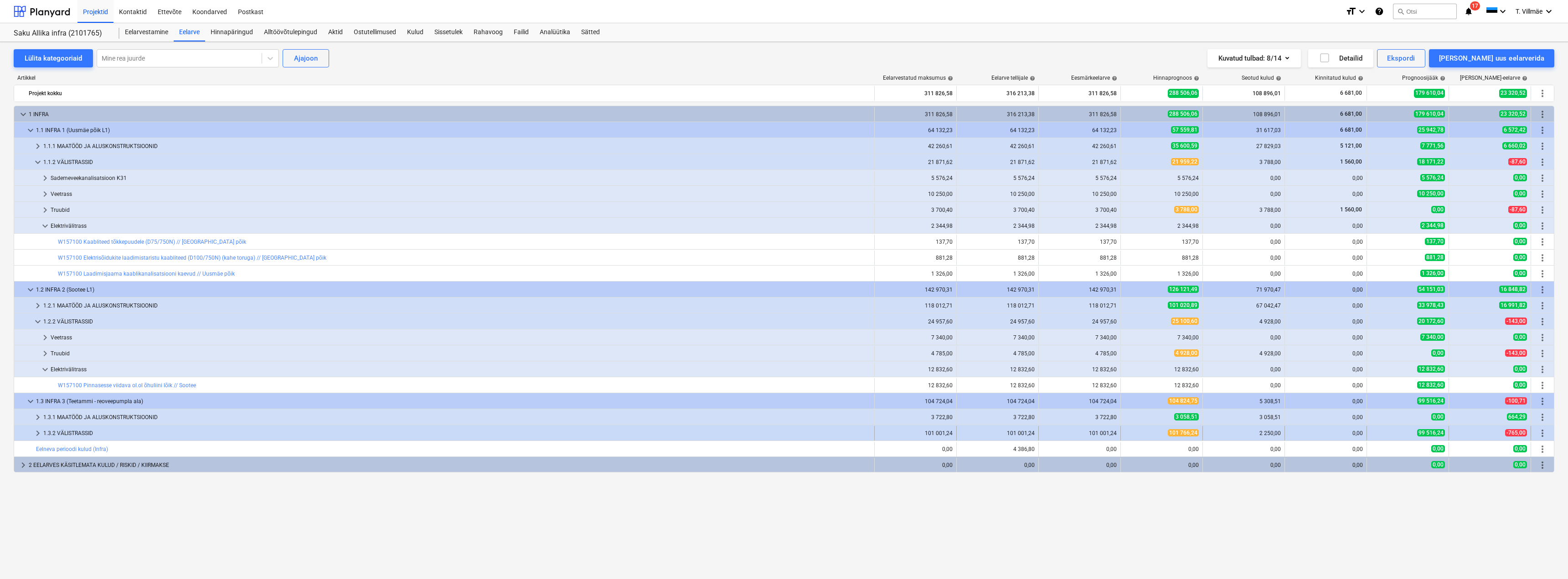
click at [37, 414] on span "keyboard_arrow_right" at bounding box center [37, 433] width 11 height 11
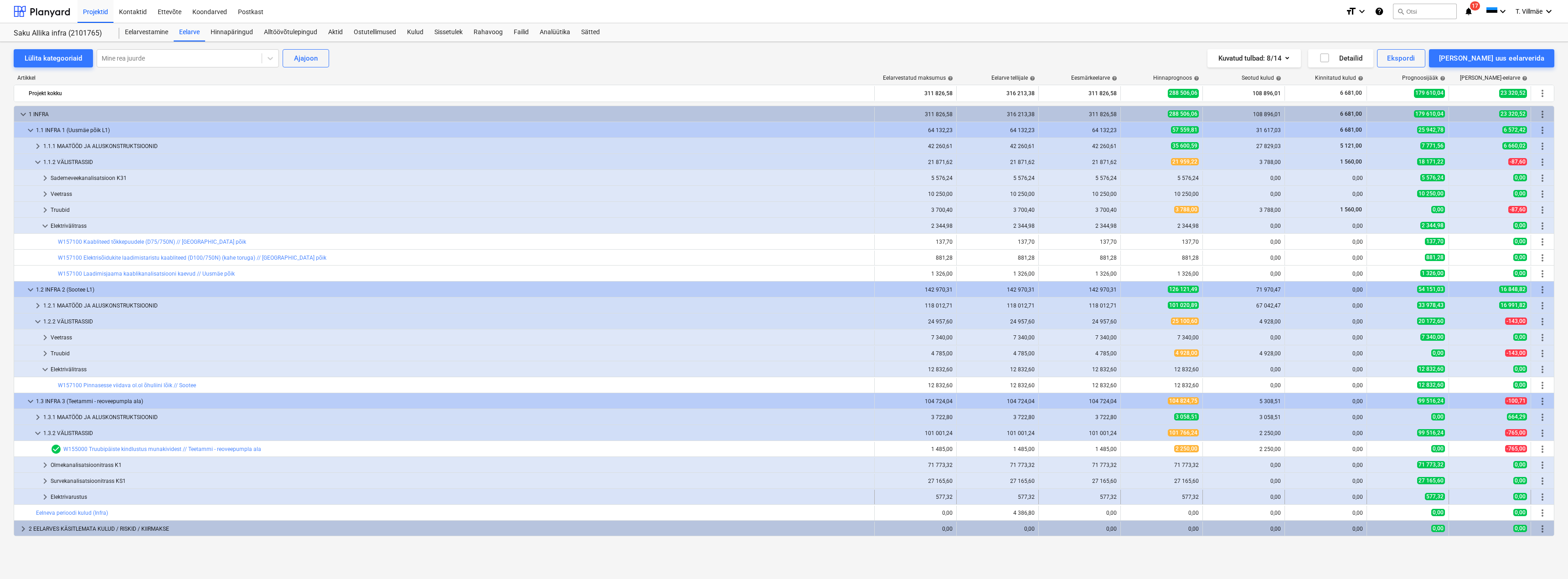
click at [44, 414] on span "keyboard_arrow_right" at bounding box center [44, 496] width 11 height 11
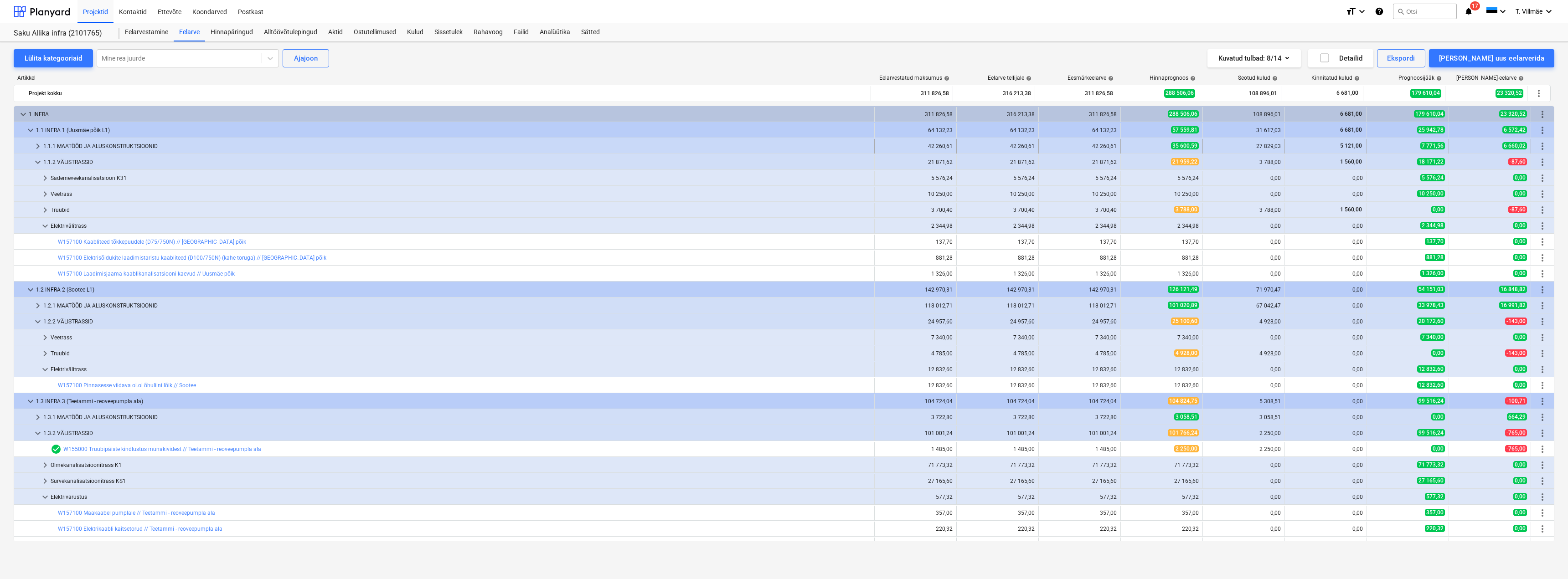
click at [39, 145] on span "keyboard_arrow_right" at bounding box center [37, 146] width 11 height 11
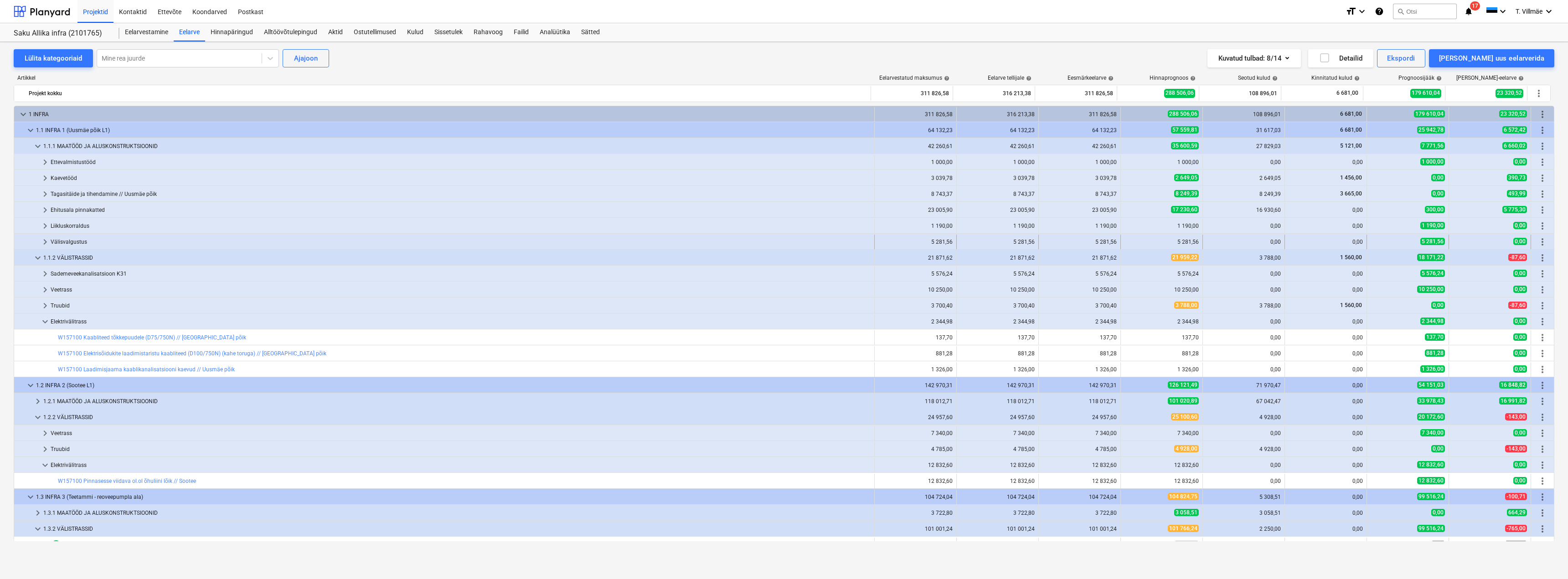
click at [48, 243] on span "keyboard_arrow_right" at bounding box center [44, 241] width 11 height 11
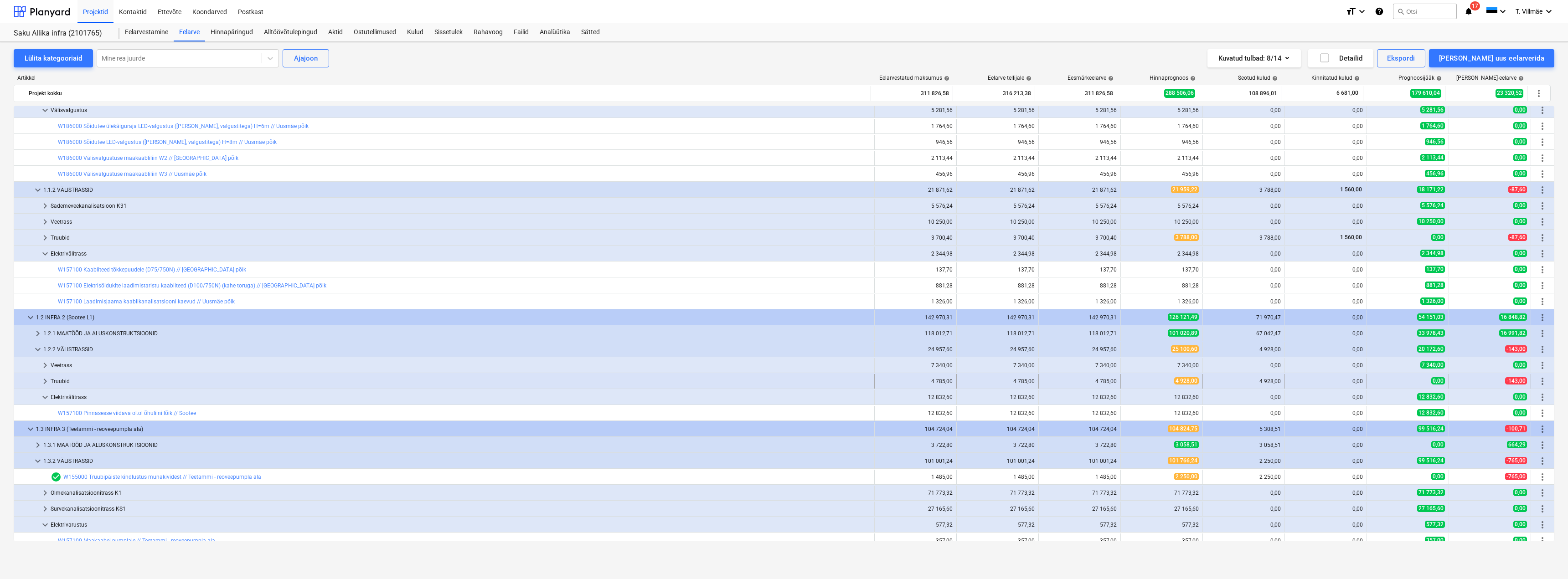
scroll to position [136, 0]
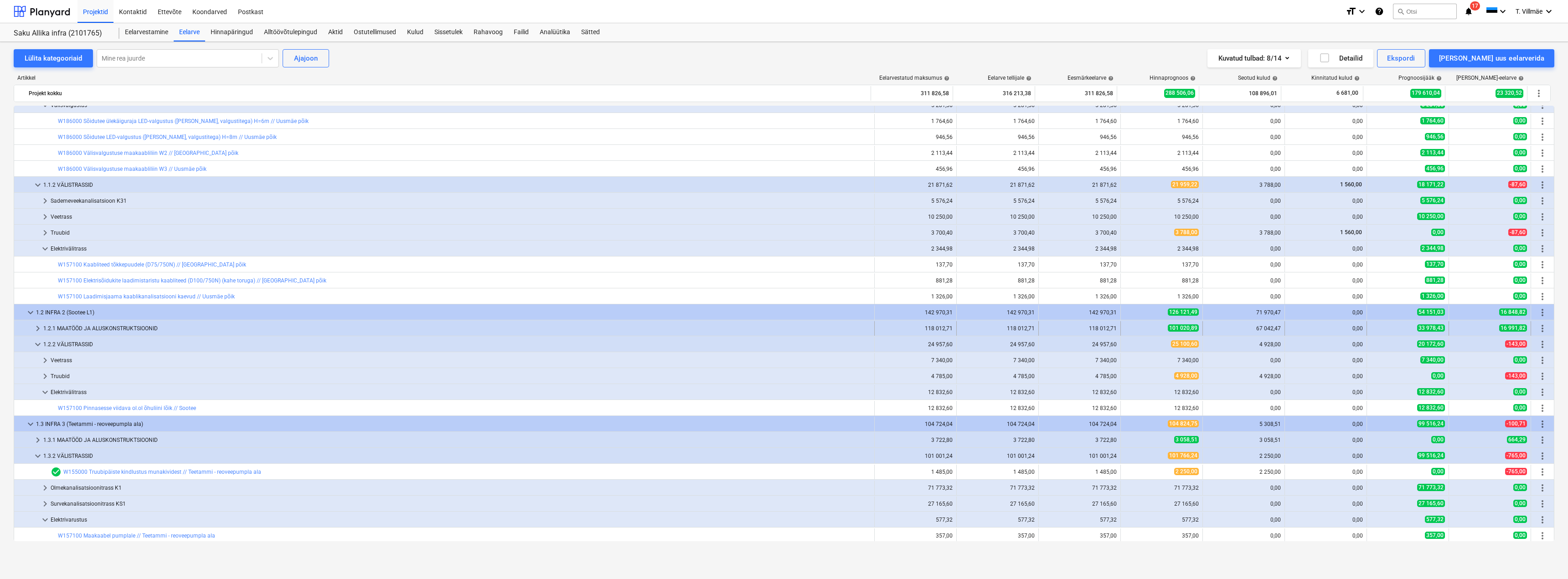
click at [35, 328] on span "keyboard_arrow_right" at bounding box center [37, 328] width 11 height 11
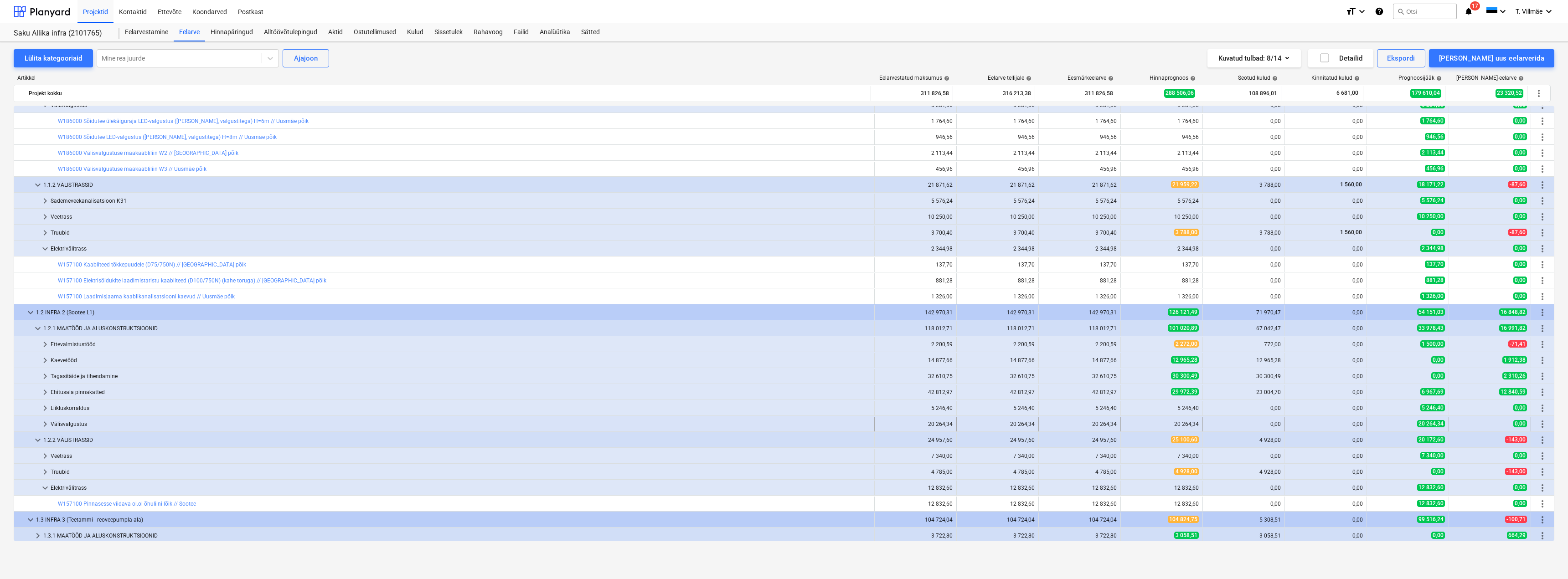
click at [44, 414] on span "keyboard_arrow_right" at bounding box center [44, 424] width 11 height 11
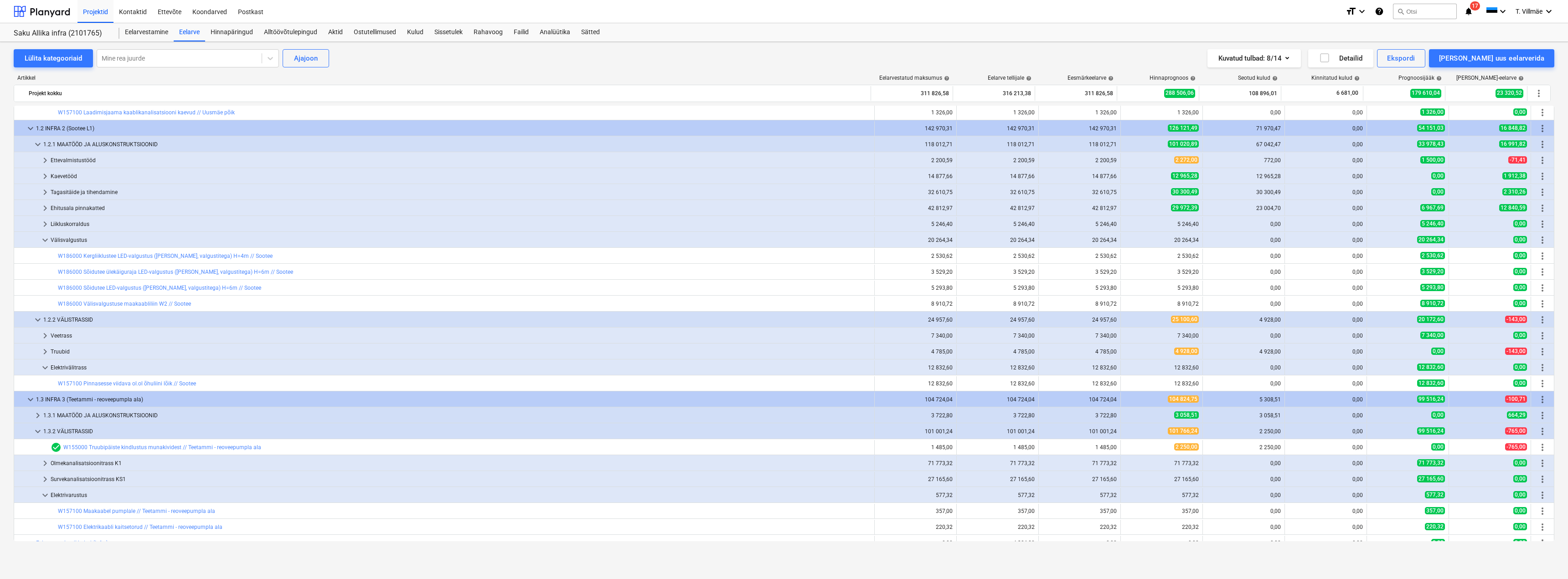
scroll to position [346, 0]
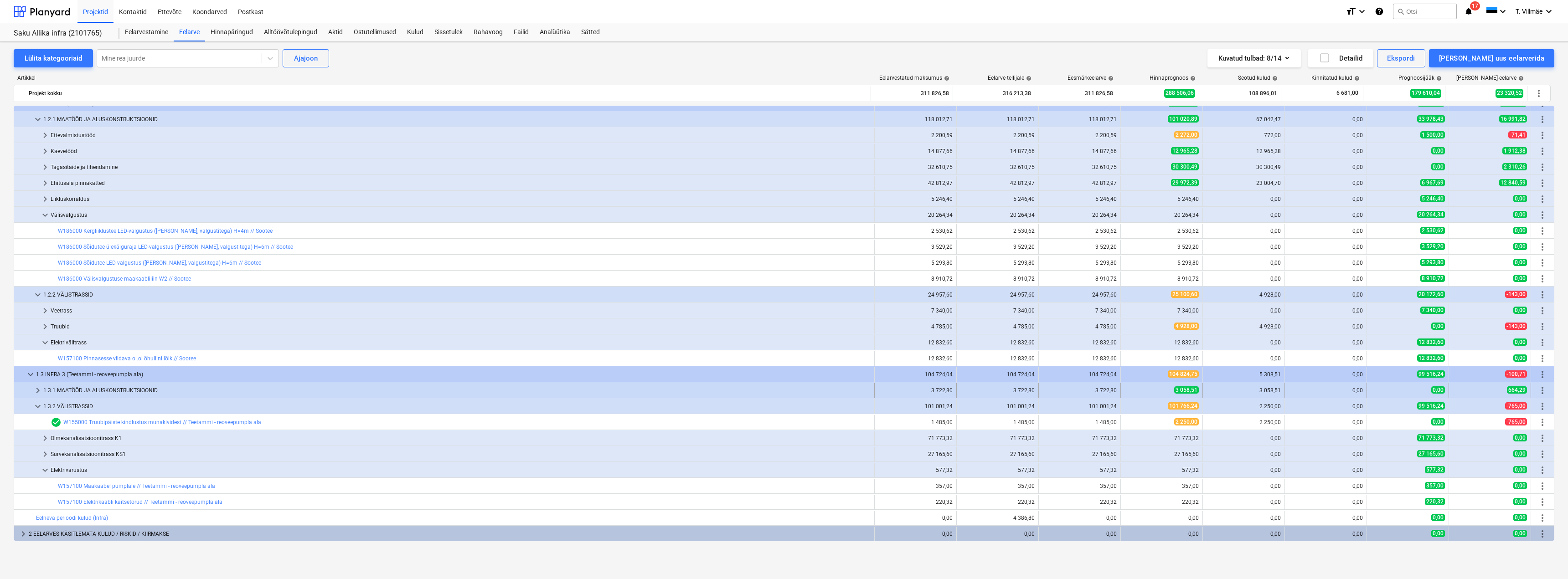
click at [36, 391] on span "keyboard_arrow_right" at bounding box center [37, 390] width 11 height 11
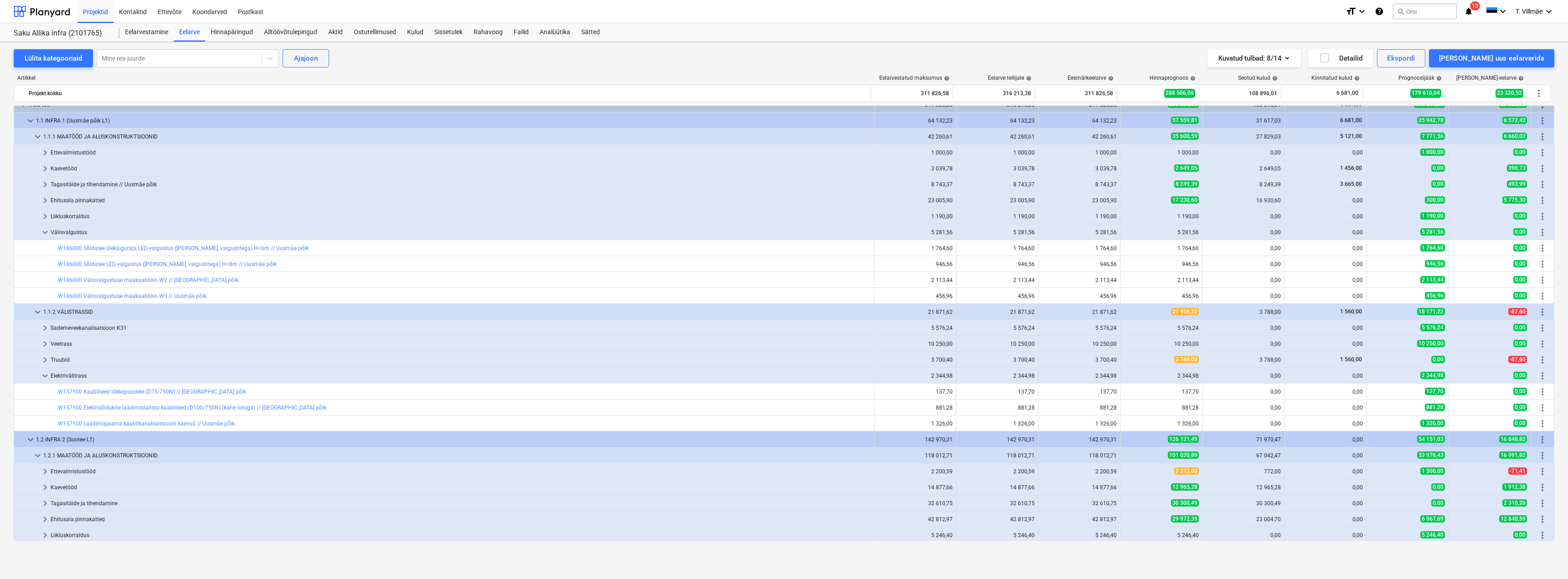
scroll to position [0, 0]
